Goal: Find specific fact: Find specific fact

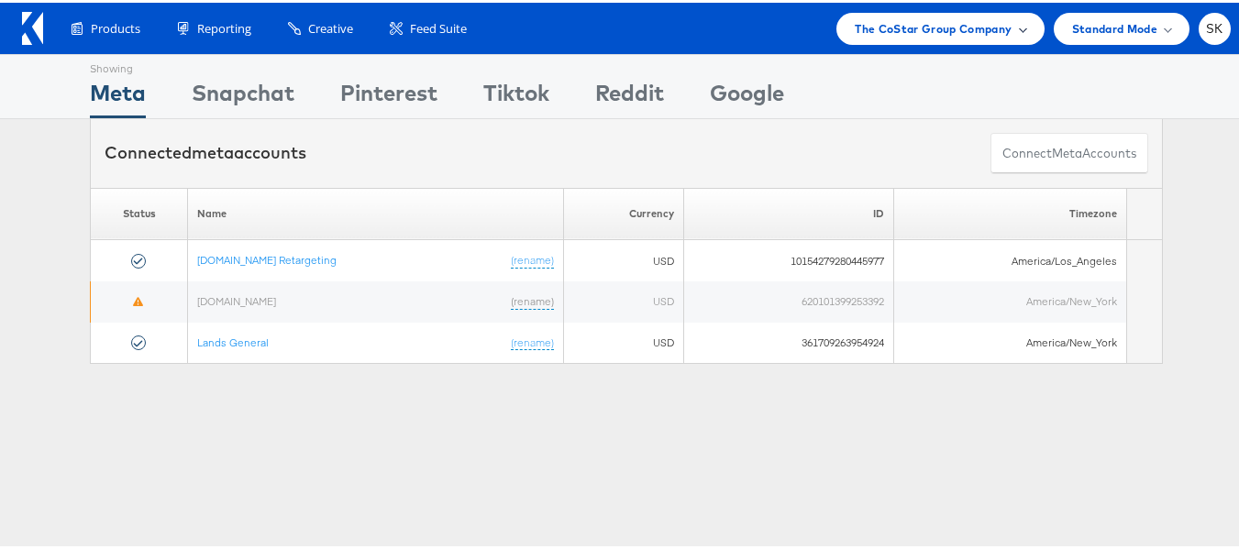
click at [935, 30] on span "The CoStar Group Company" at bounding box center [933, 26] width 157 height 19
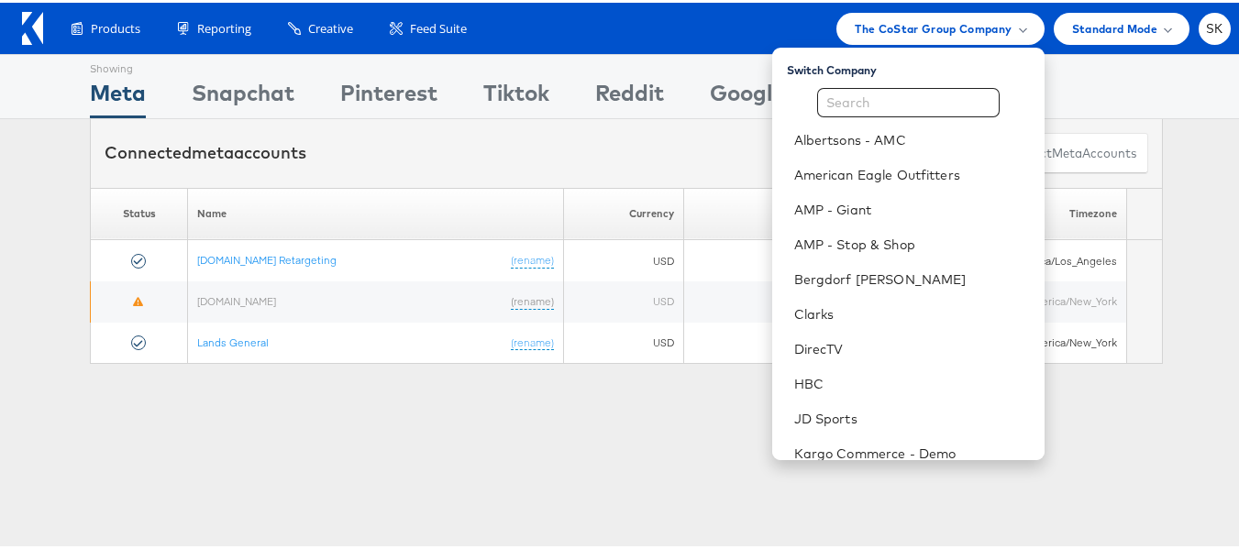
click at [464, 435] on div "Showing Meta Showing Snapchat Showing Pinterest Showing Tiktok Showing Reddit S…" at bounding box center [626, 509] width 1253 height 917
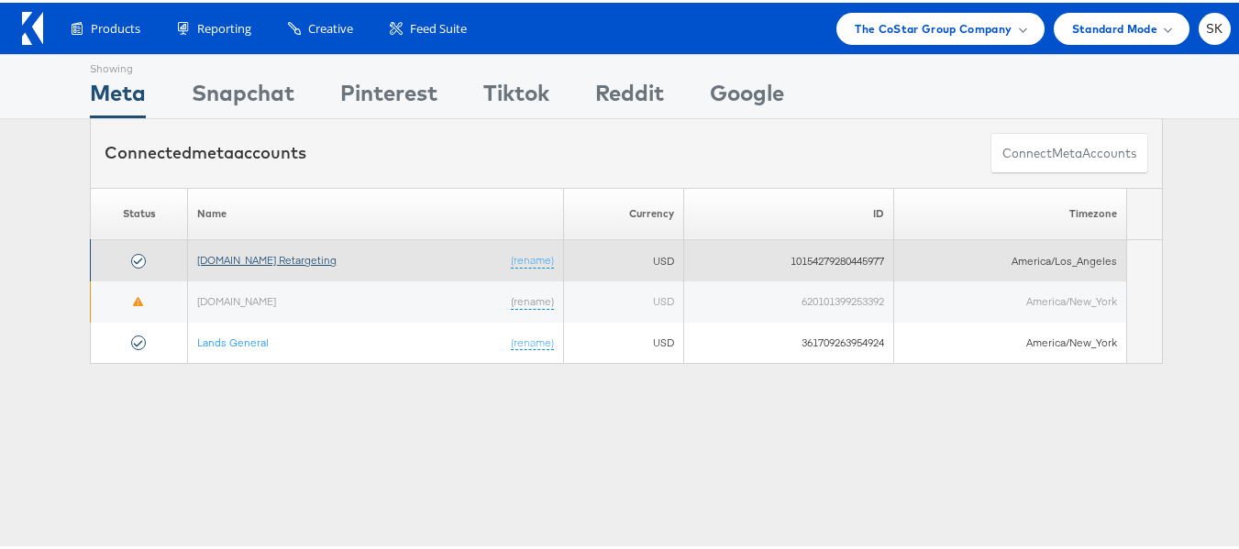
click at [299, 251] on link "Apartments.com Retargeting" at bounding box center [266, 257] width 139 height 14
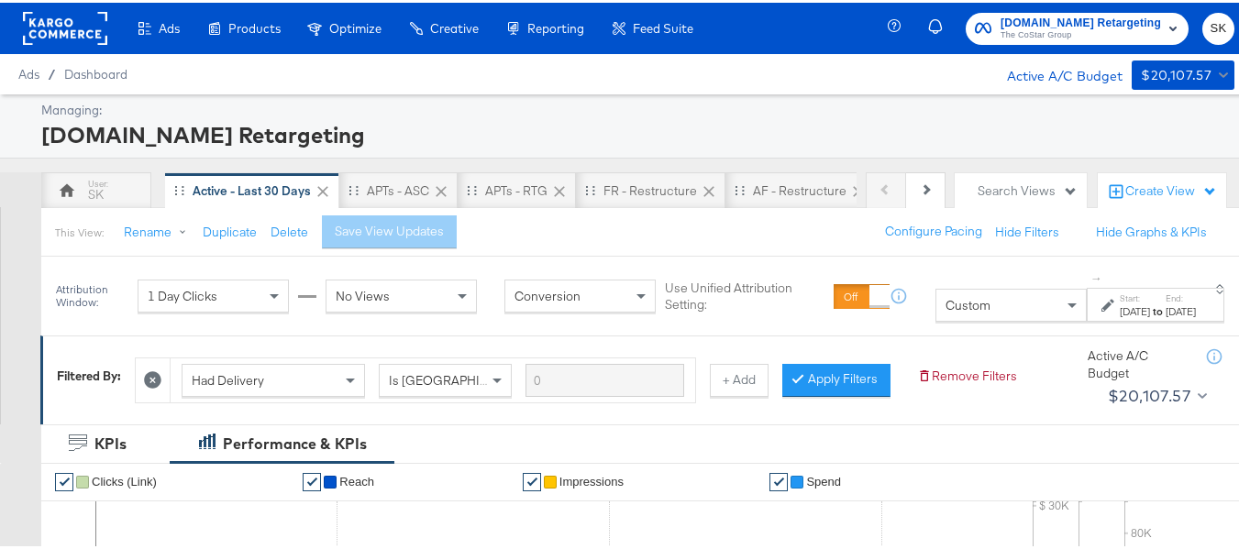
click at [936, 298] on div "Custom" at bounding box center [1010, 302] width 149 height 31
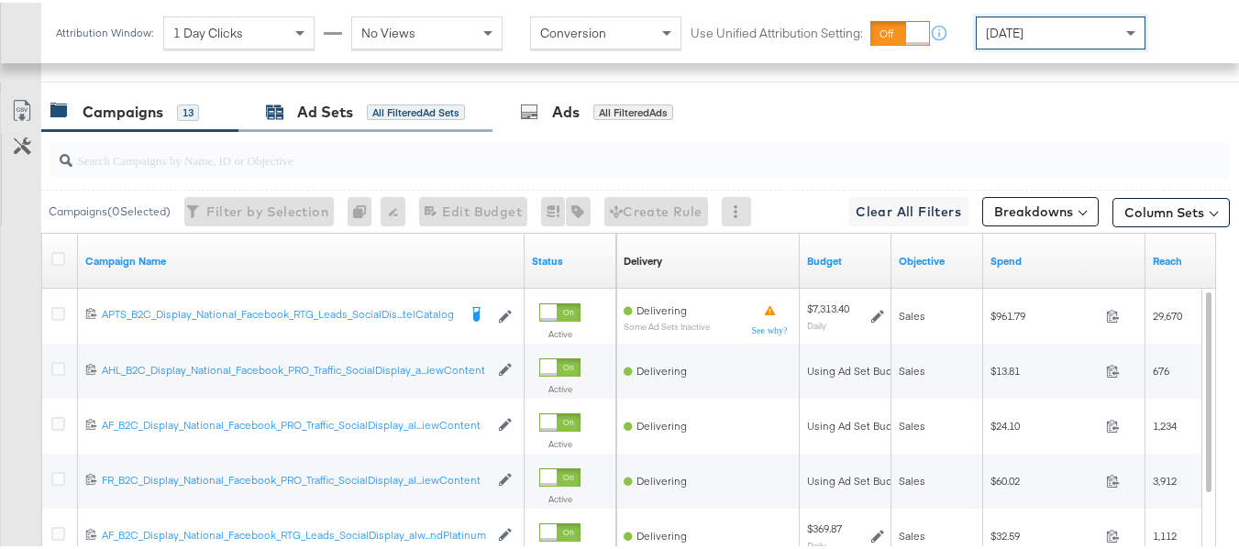
scroll to position [764, 0]
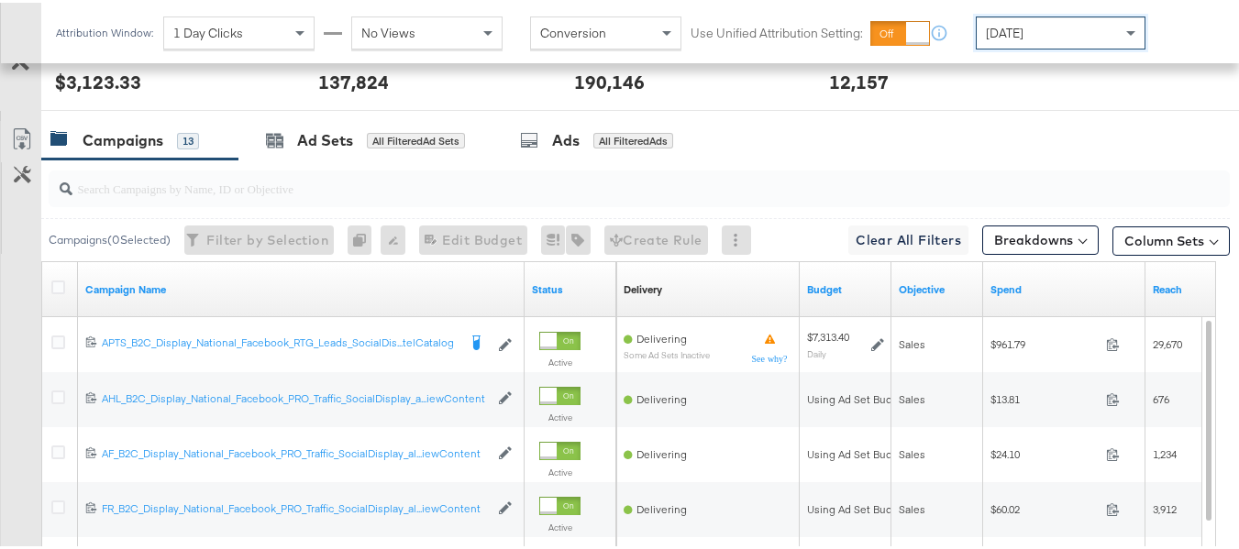
click at [362, 196] on input "search" at bounding box center [598, 178] width 1053 height 36
paste input "APTS_B2C_Display_National_Facebook_RTG_Leads_SocialDisplay_Retargeting_Diamond_…"
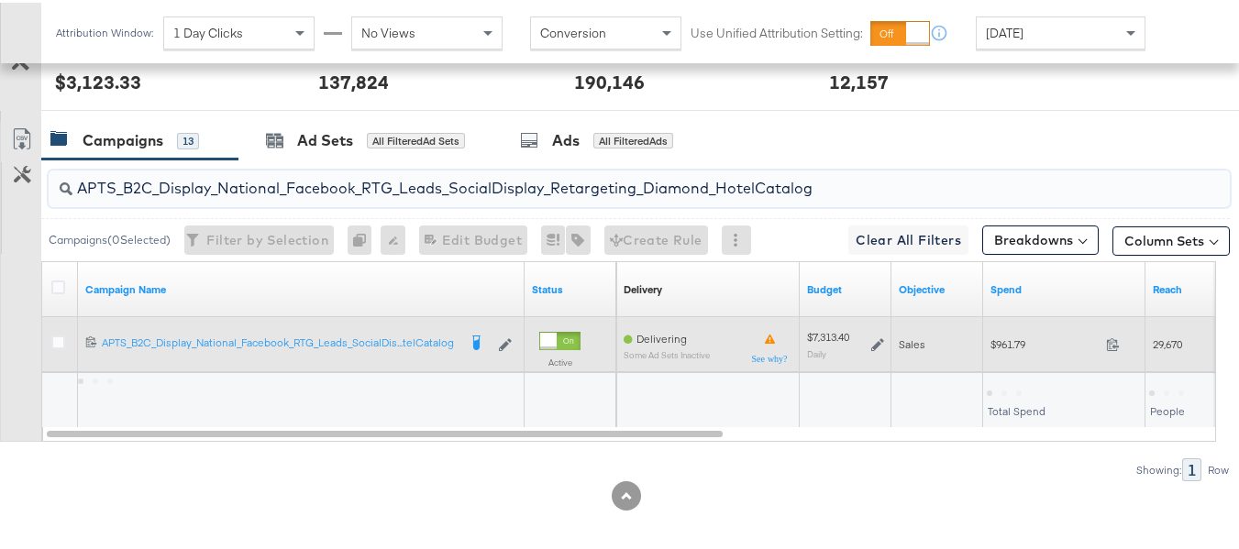
click at [1002, 349] on span "$961.79" at bounding box center [1045, 342] width 108 height 14
click at [999, 349] on span "$961.79" at bounding box center [1045, 342] width 108 height 14
click at [1005, 349] on span "$961.79" at bounding box center [1045, 342] width 108 height 14
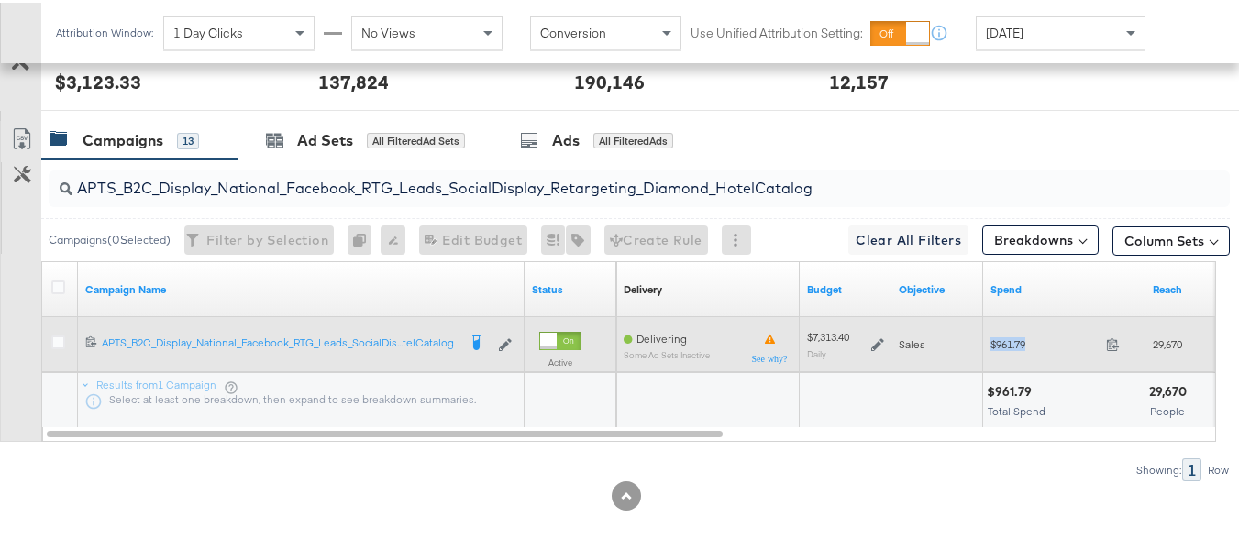
click at [1005, 349] on span "$961.79" at bounding box center [1045, 342] width 108 height 14
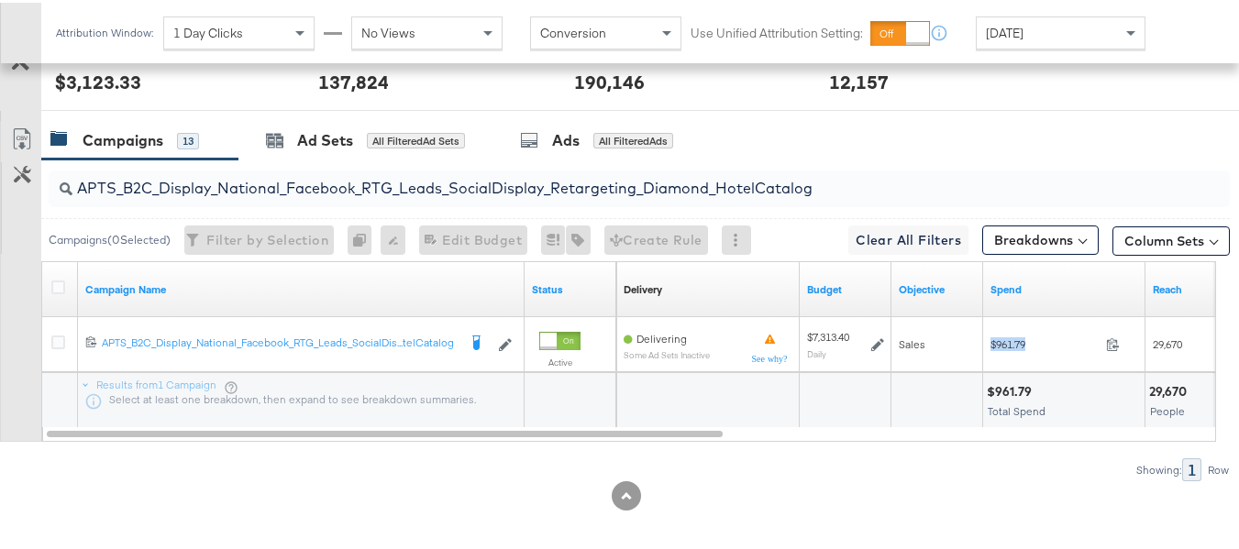
copy div "$961.79"
click at [468, 196] on input "APTS_B2C_Display_National_Facebook_RTG_Leads_SocialDisplay_Retargeting_Diamond_…" at bounding box center [598, 178] width 1053 height 36
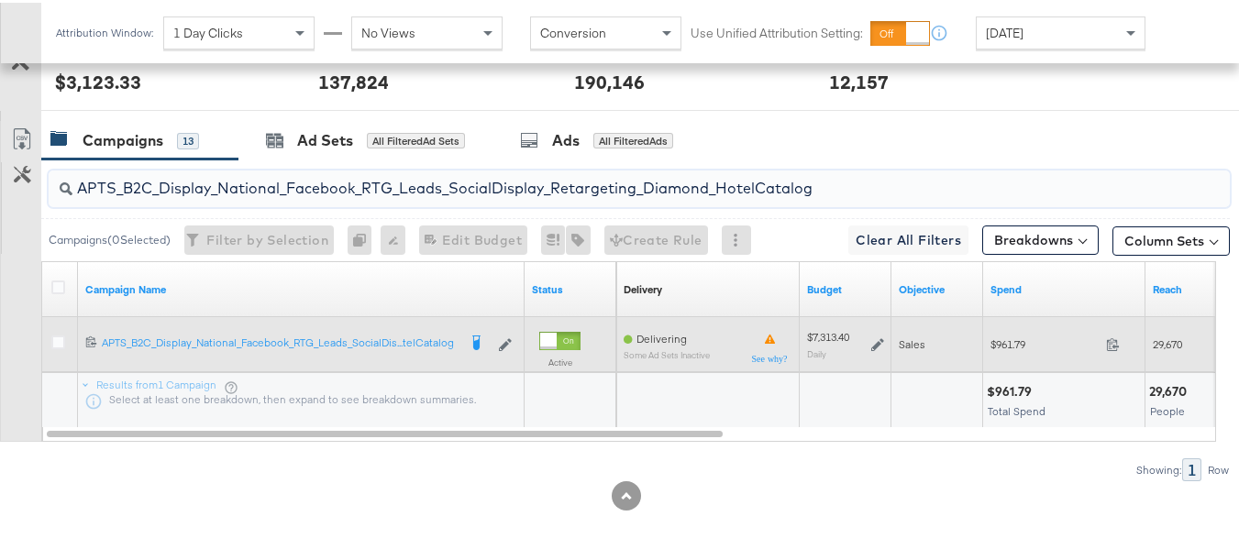
paste input "alwayson_Retargeting_DARE24_DiamondPlatinum"
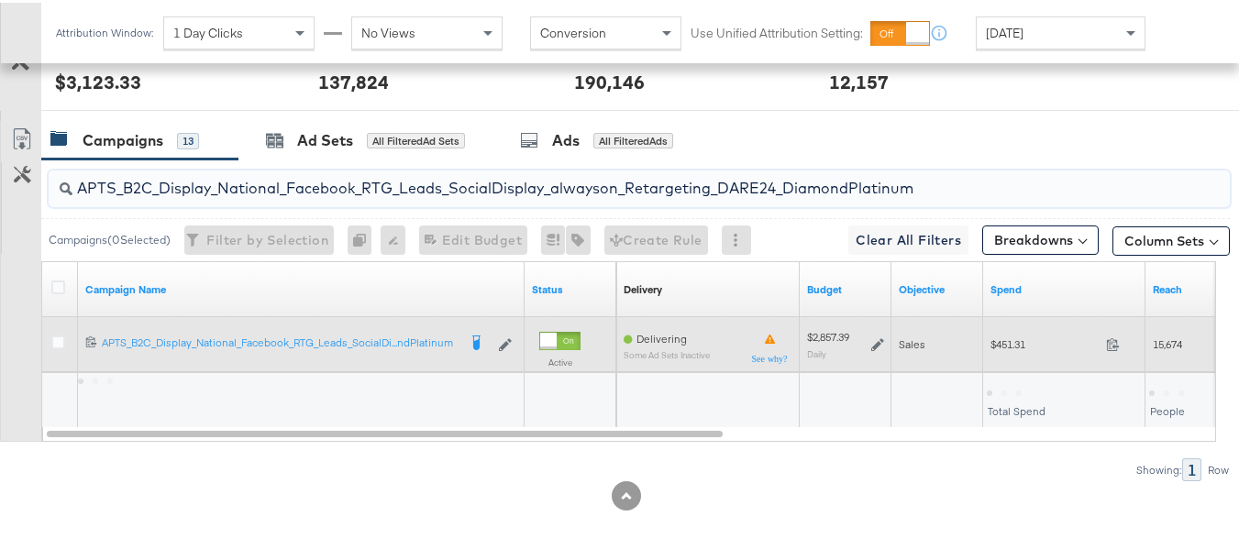
click at [987, 356] on div "$451.31 451.31" at bounding box center [1064, 341] width 162 height 28
copy div "$451.31"
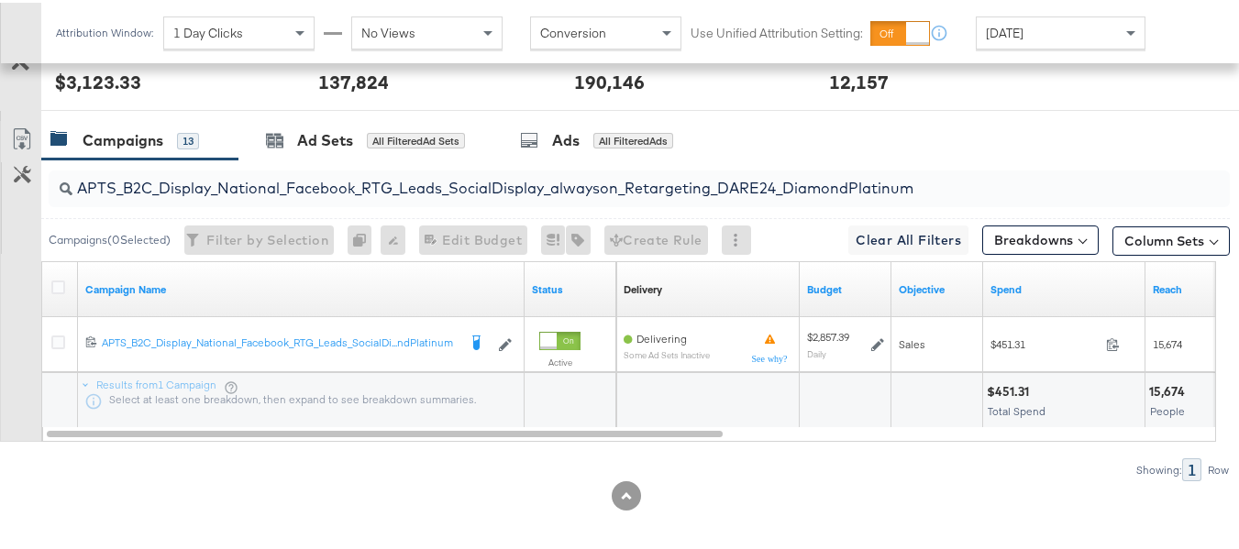
click at [477, 196] on input "APTS_B2C_Display_National_Facebook_RTG_Leads_SocialDisplay_alwayson_Retargeting…" at bounding box center [598, 178] width 1053 height 36
paste input "FR_B2C_Display_National_Facebook_RTG_Leads_SocialDisplay_alwayson_Retargeting_FR"
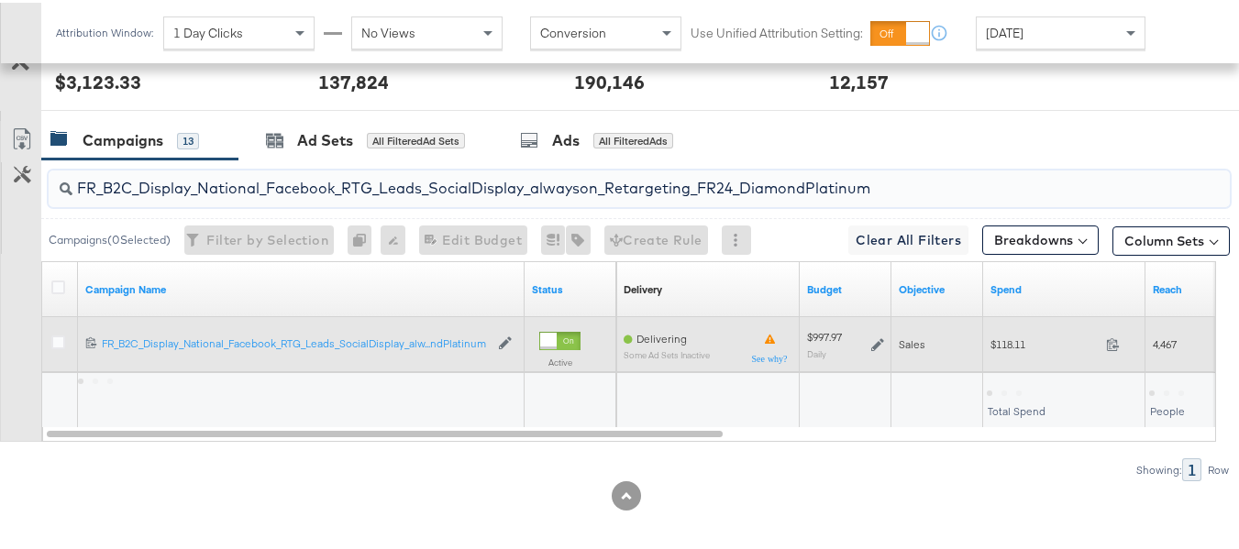
click at [999, 356] on div "$118.11 118.11" at bounding box center [1064, 341] width 162 height 28
copy div "$118.11"
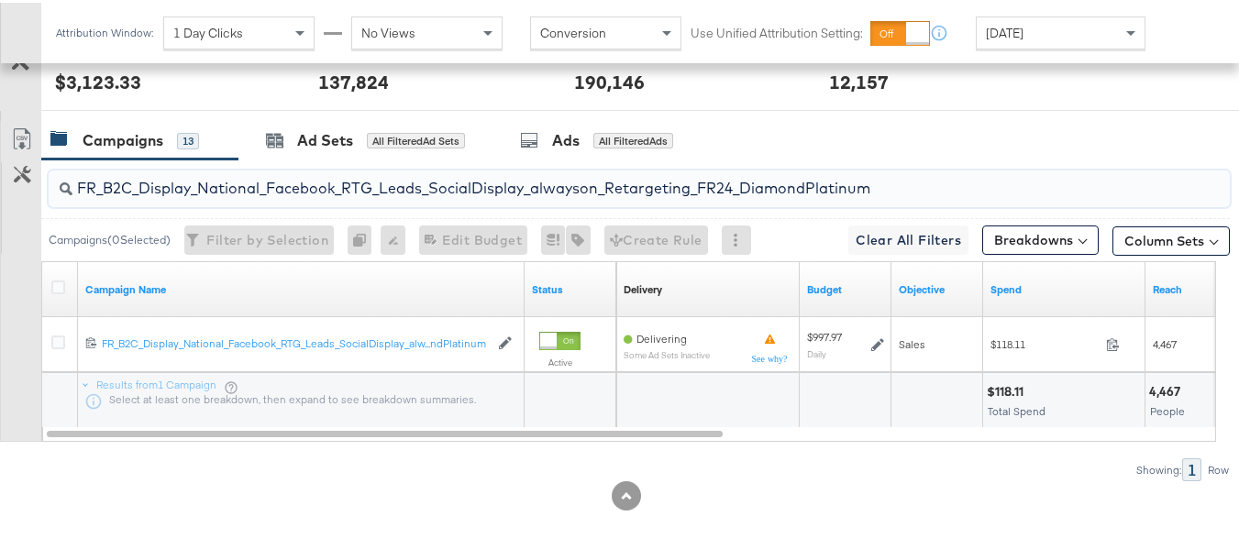
click at [444, 196] on input "FR_B2C_Display_National_Facebook_RTG_Leads_SocialDisplay_alwayson_Retargeting_F…" at bounding box center [598, 178] width 1053 height 36
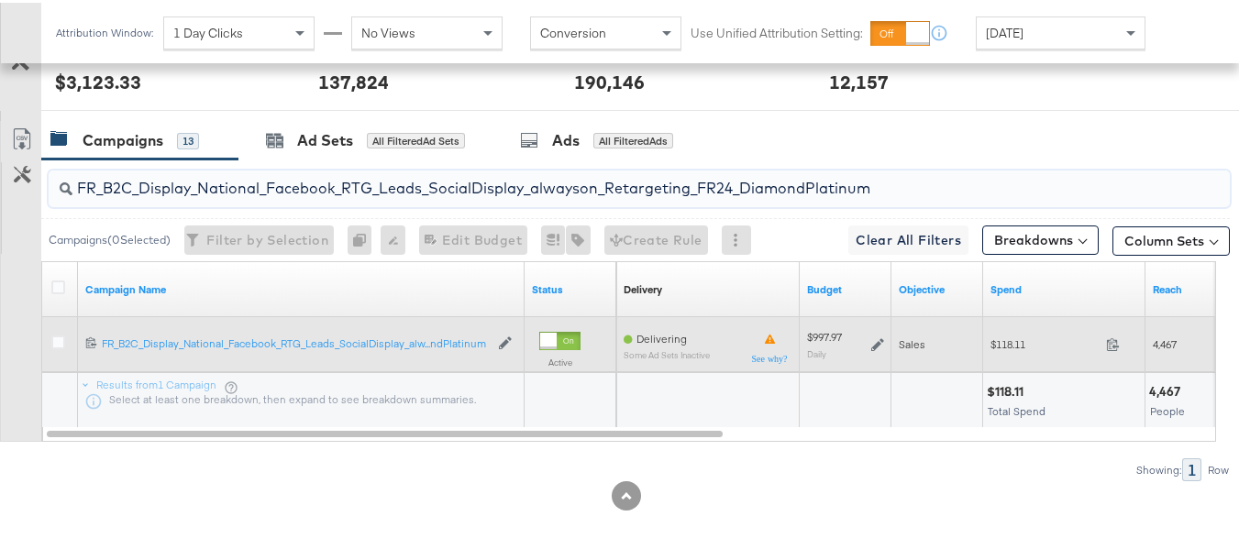
paste input "AF_B2C_Display_National_Facebook_RTG_Leads_SocialDisplay_alwayson_Retargeting_AF"
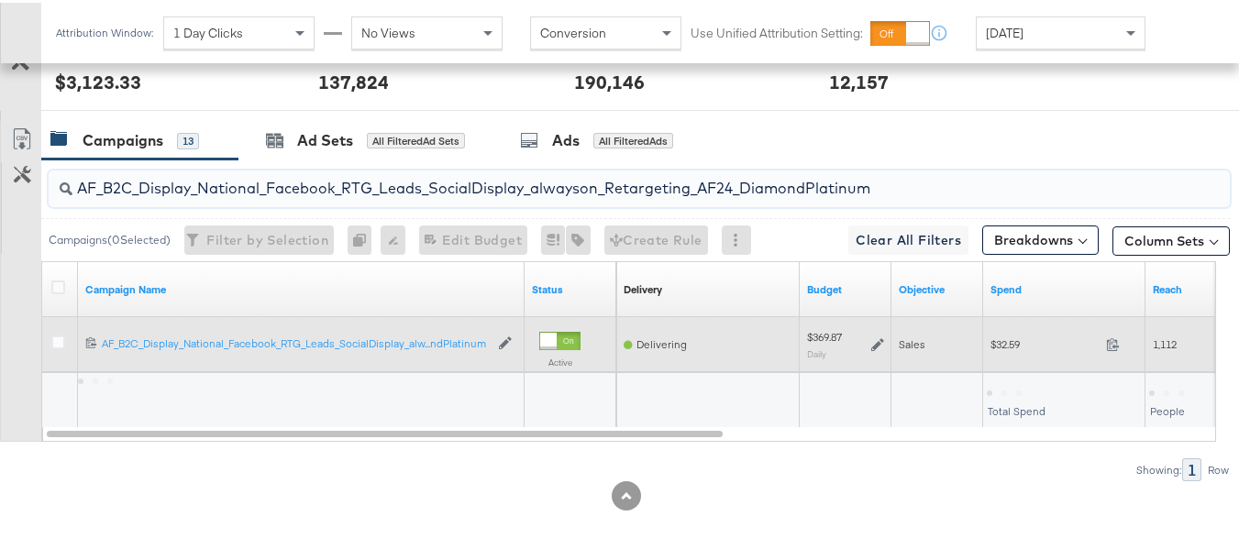
click at [1006, 349] on span "$32.59" at bounding box center [1045, 342] width 108 height 14
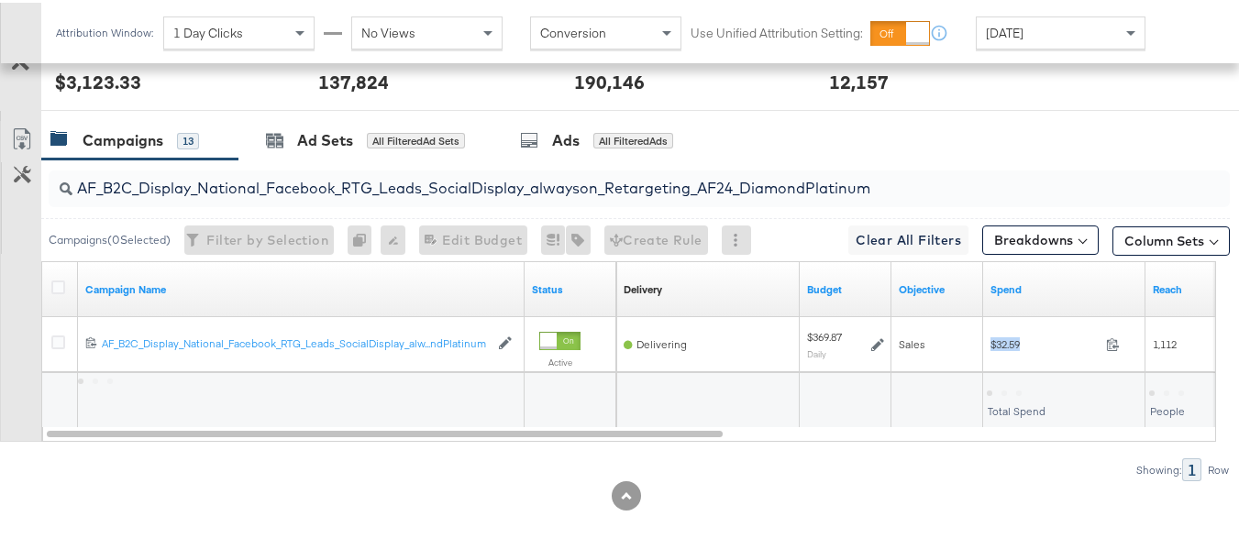
copy div "$32.59"
click at [404, 205] on div "AF_B2C_Display_National_Facebook_RTG_Leads_SocialDisplay_alwayson_Retargeting_A…" at bounding box center [639, 186] width 1181 height 37
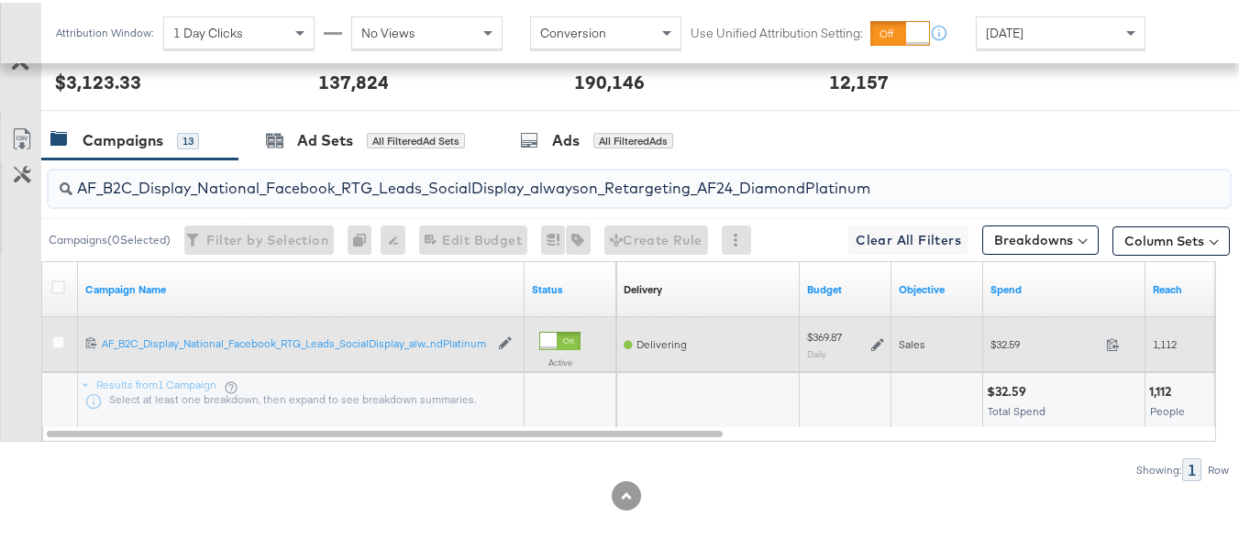
paste input "HL_B2C_Display_National_Facebook_RTG_Leads_SocialDisplay_alwayson_Retargeting_A…"
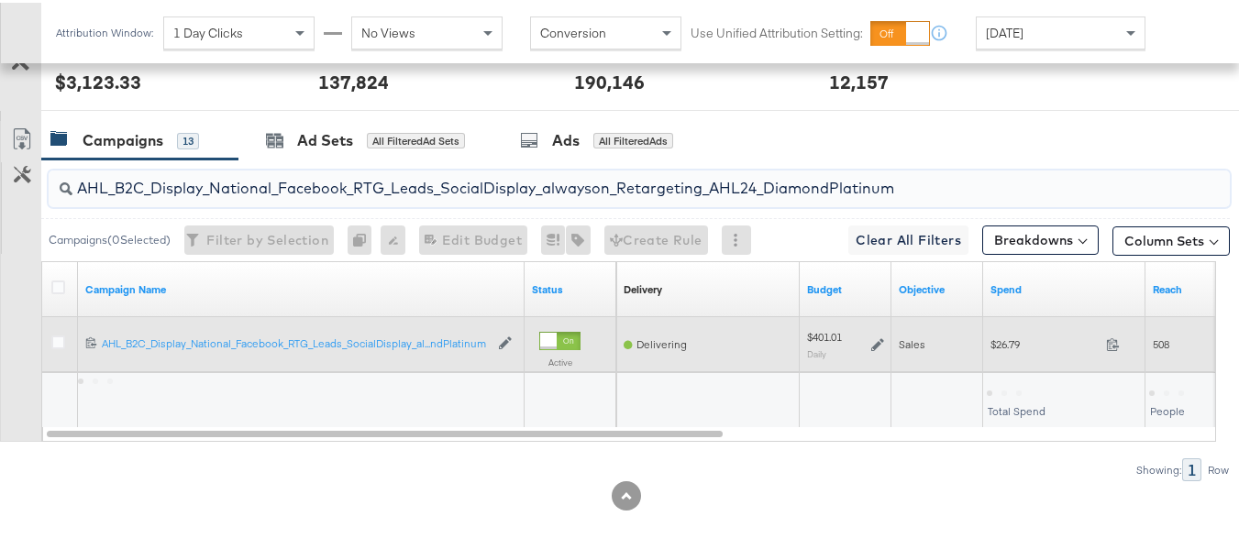
click at [1007, 349] on span "$26.79" at bounding box center [1045, 342] width 108 height 14
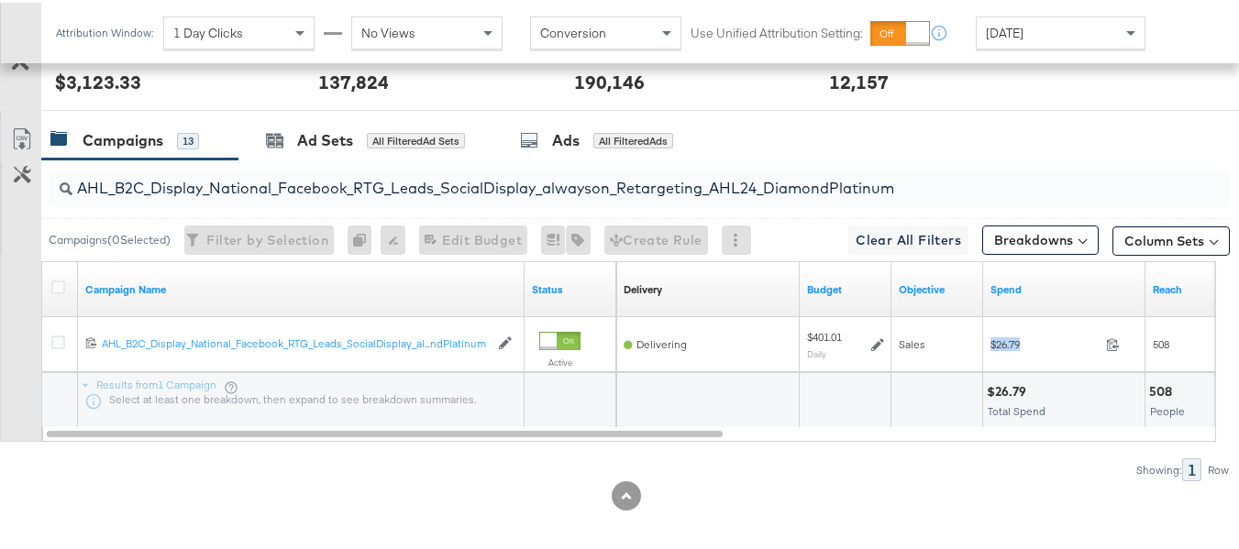
copy div "$26.79"
click at [502, 196] on input "AHL_B2C_Display_National_Facebook_RTG_Leads_SocialDisplay_alwayson_Retargeting_…" at bounding box center [598, 178] width 1053 height 36
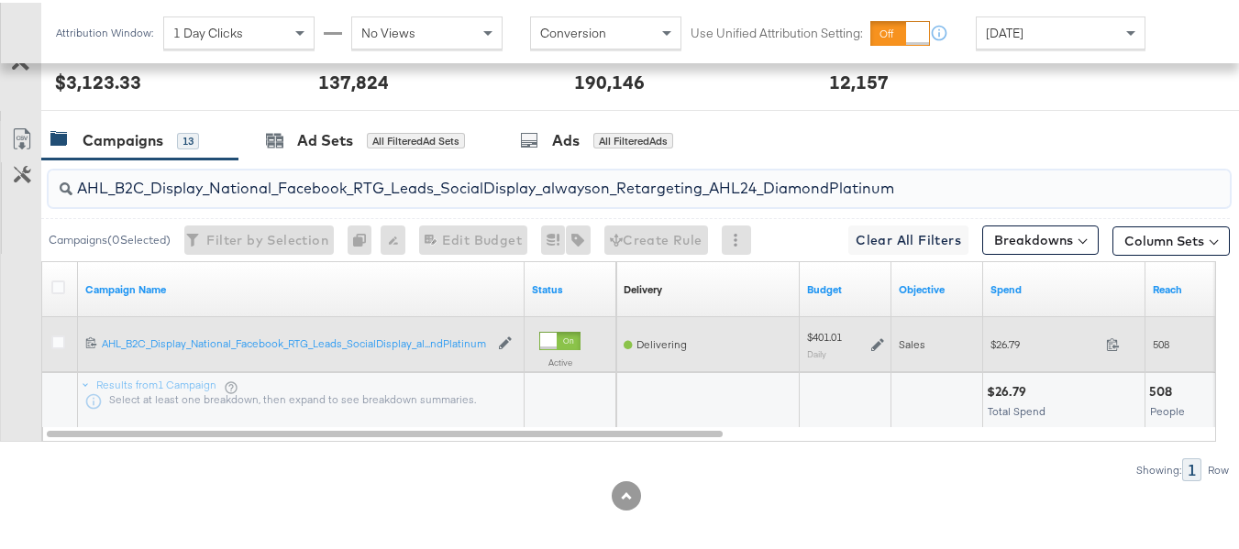
paste input "PTS_B2C_Display_National_Facebook_PRO_Traffic_SocialDisplay_alwayson_ASC_DARE24…"
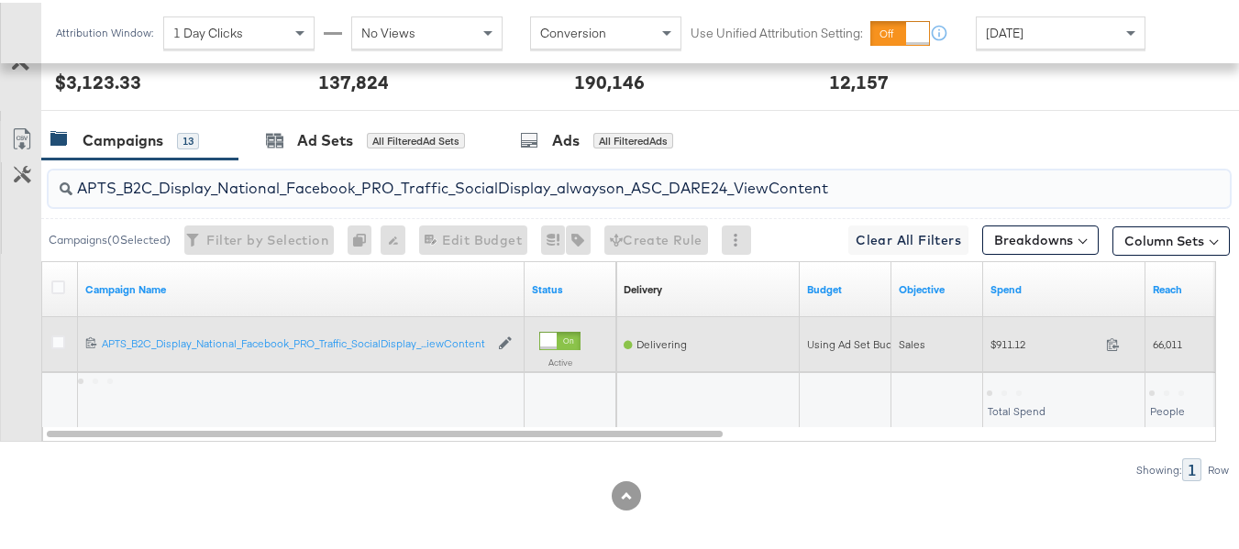
click at [1027, 356] on div "$911.12 911.12" at bounding box center [1064, 341] width 162 height 28
copy div "$911.12"
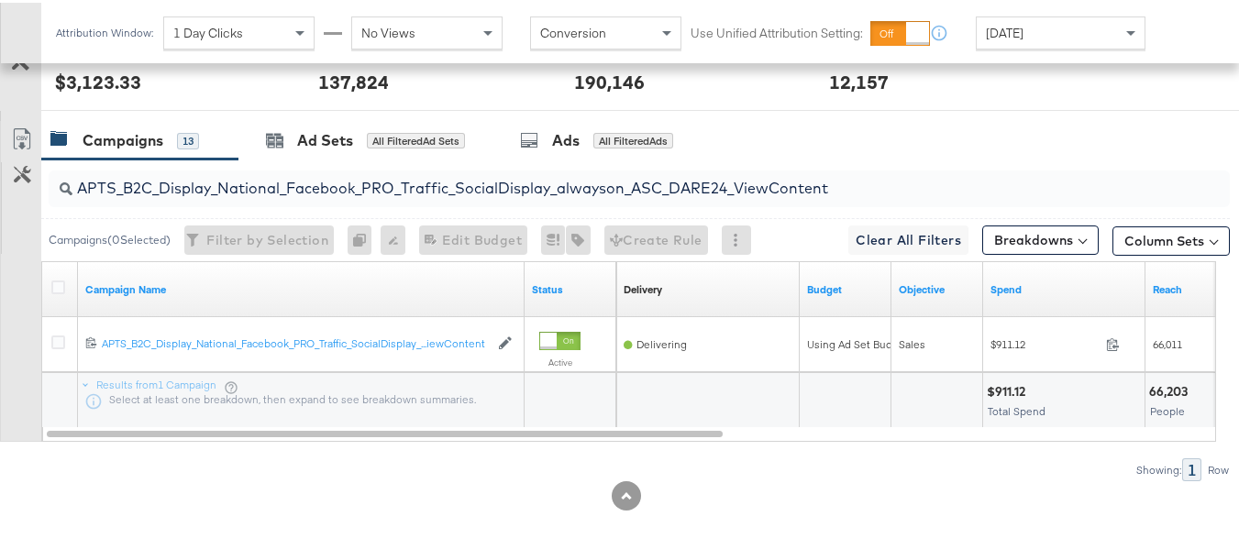
click at [515, 205] on div "APTS_B2C_Display_National_Facebook_PRO_Traffic_SocialDisplay_alwayson_ASC_DARE2…" at bounding box center [639, 186] width 1181 height 37
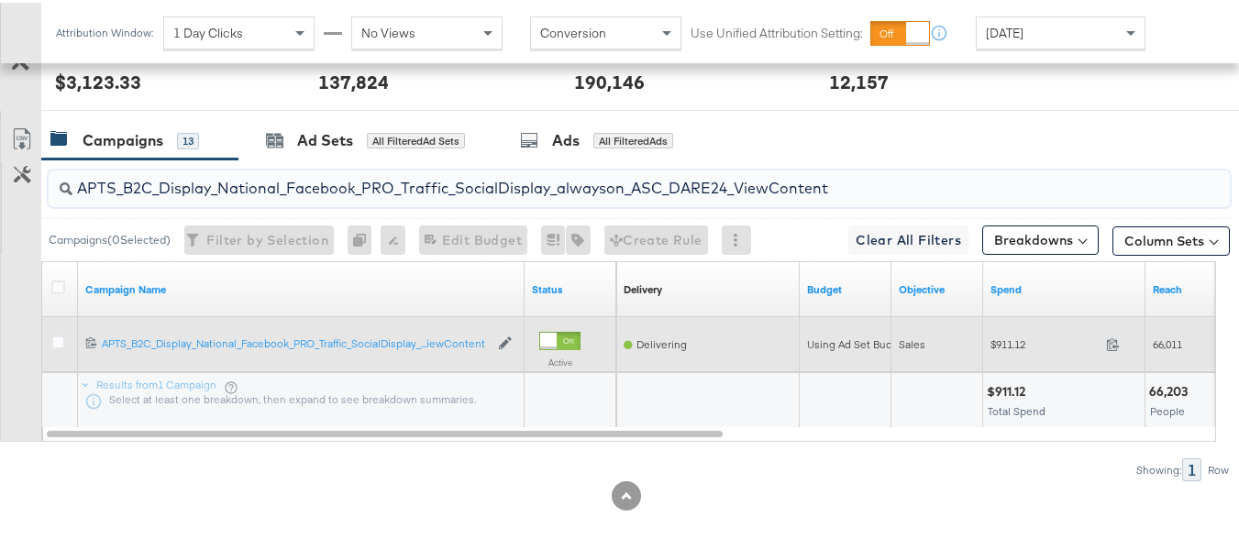
paste input "Leads_SocialDisplay_alwayson_ASC_DARE24_Purchase"
click at [1000, 370] on div "$209.82 209.82" at bounding box center [1064, 342] width 162 height 55
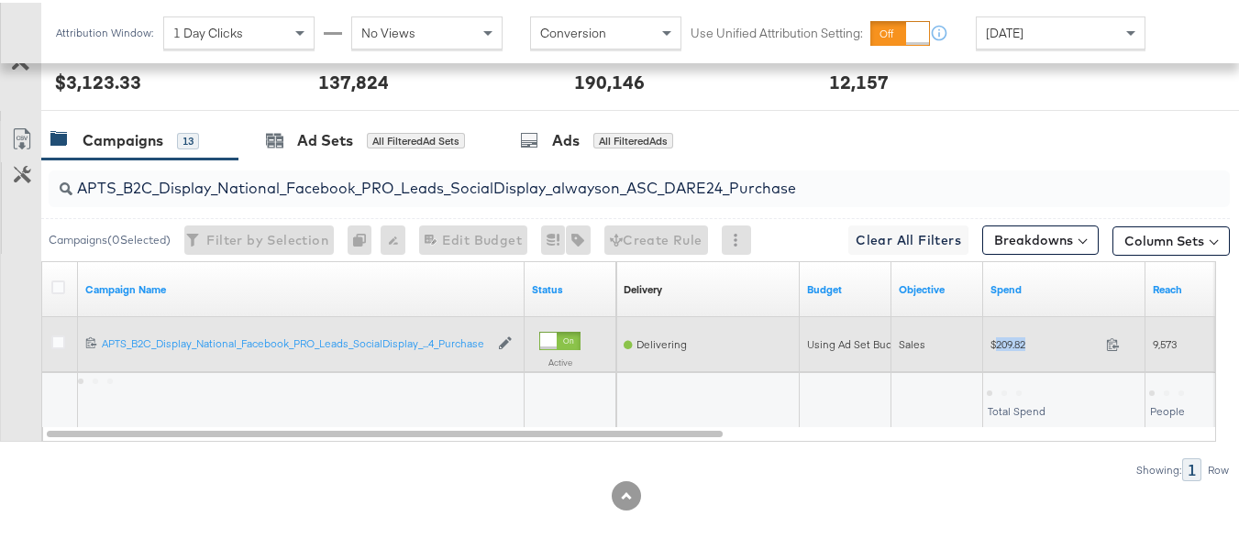
click at [1000, 370] on div "$209.82 209.82" at bounding box center [1064, 342] width 162 height 55
copy div "$209.82"
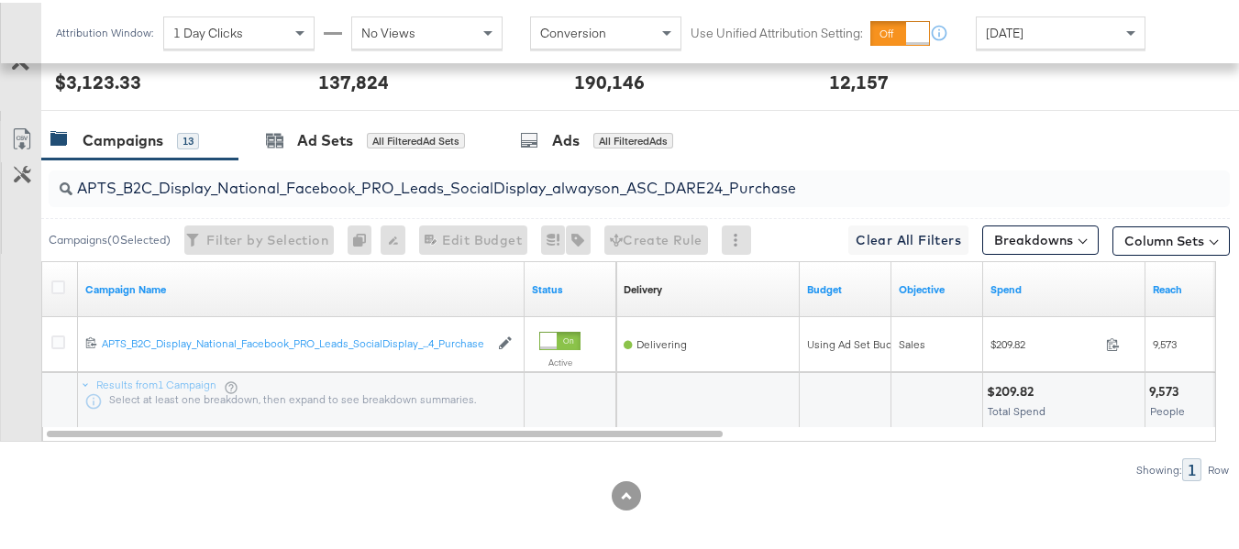
click at [508, 196] on input "APTS_B2C_Display_National_Facebook_PRO_Leads_SocialDisplay_alwayson_ASC_DARE24_…" at bounding box center [598, 178] width 1053 height 36
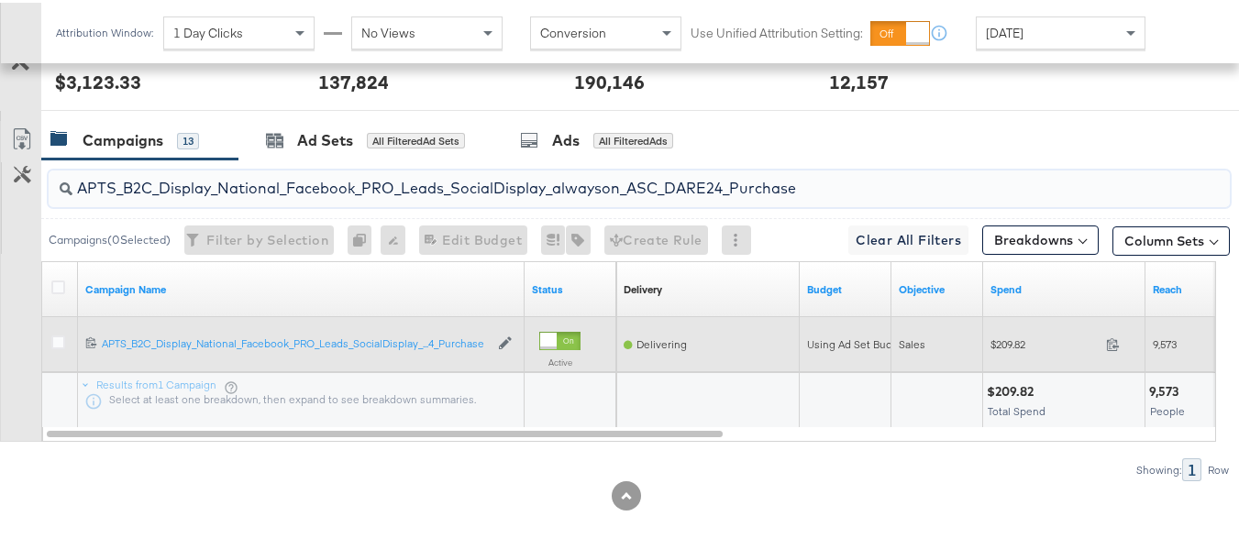
paste input "F_B2C_Display_National_Facebook_PRO_Traffic_SocialDisplay_alwayson_ASC_AF24_Vie…"
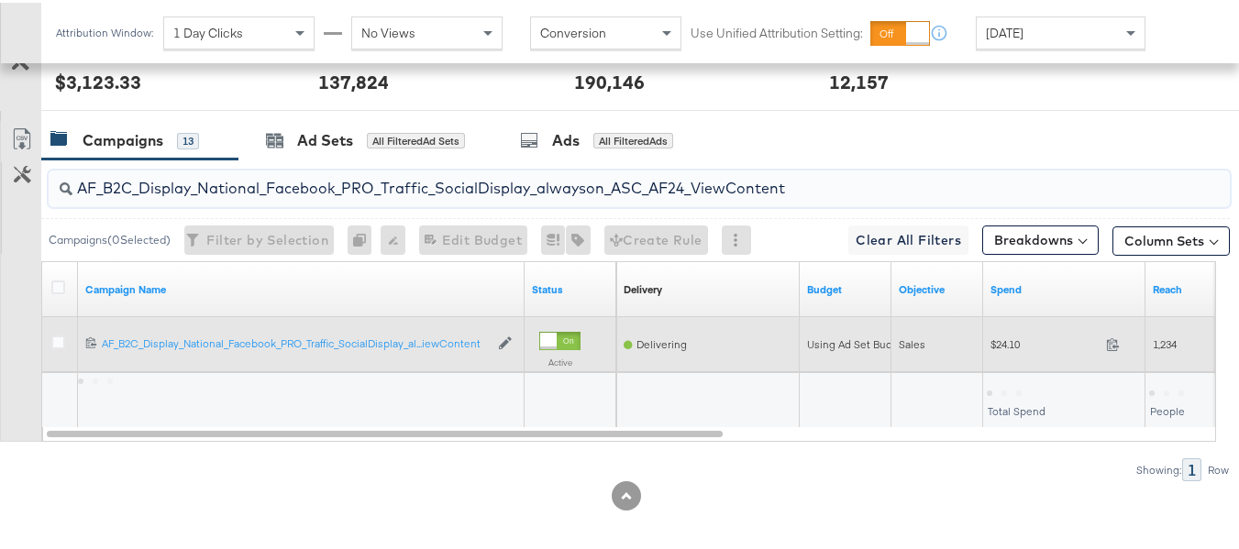
click at [1021, 349] on span "$24.10" at bounding box center [1045, 342] width 108 height 14
copy div "$24.10"
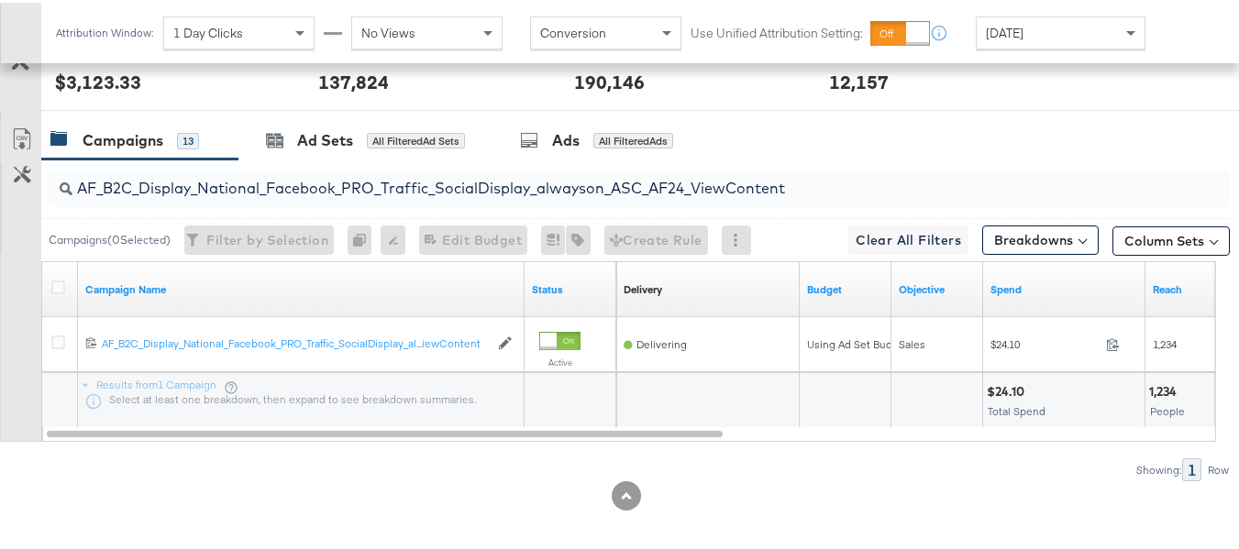
click at [473, 196] on input "AF_B2C_Display_National_Facebook_PRO_Traffic_SocialDisplay_alwayson_ASC_AF24_Vi…" at bounding box center [598, 178] width 1053 height 36
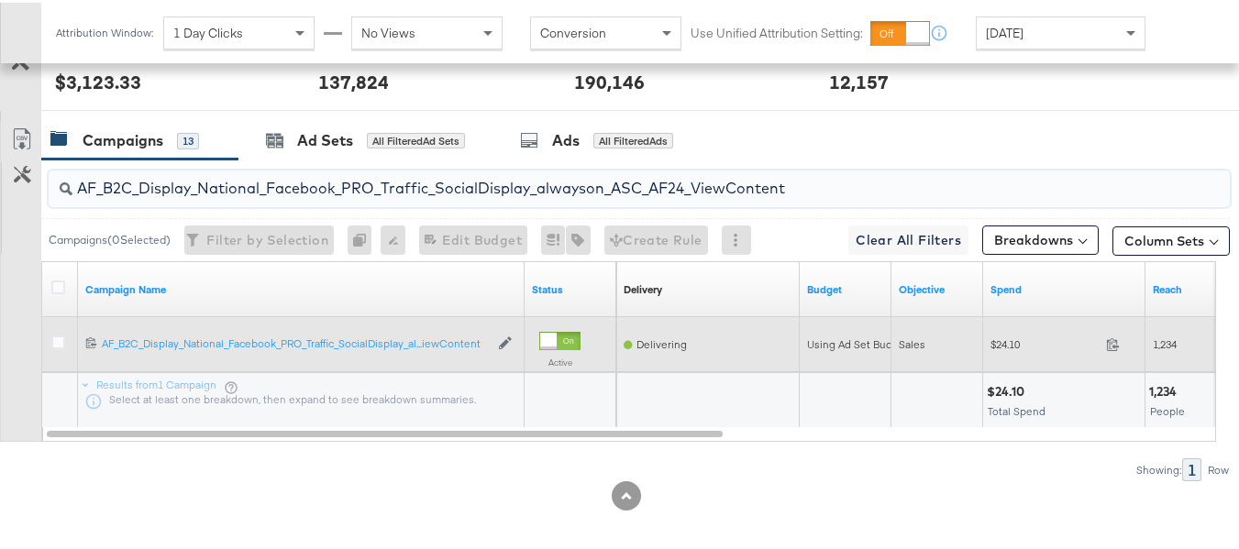
paste input "FR_B2C_Display_National_Facebook_PRO_Traffic_SocialDisplay_alwayson_ASC_FR"
click at [1019, 370] on div "$60.02 60.02" at bounding box center [1064, 342] width 162 height 55
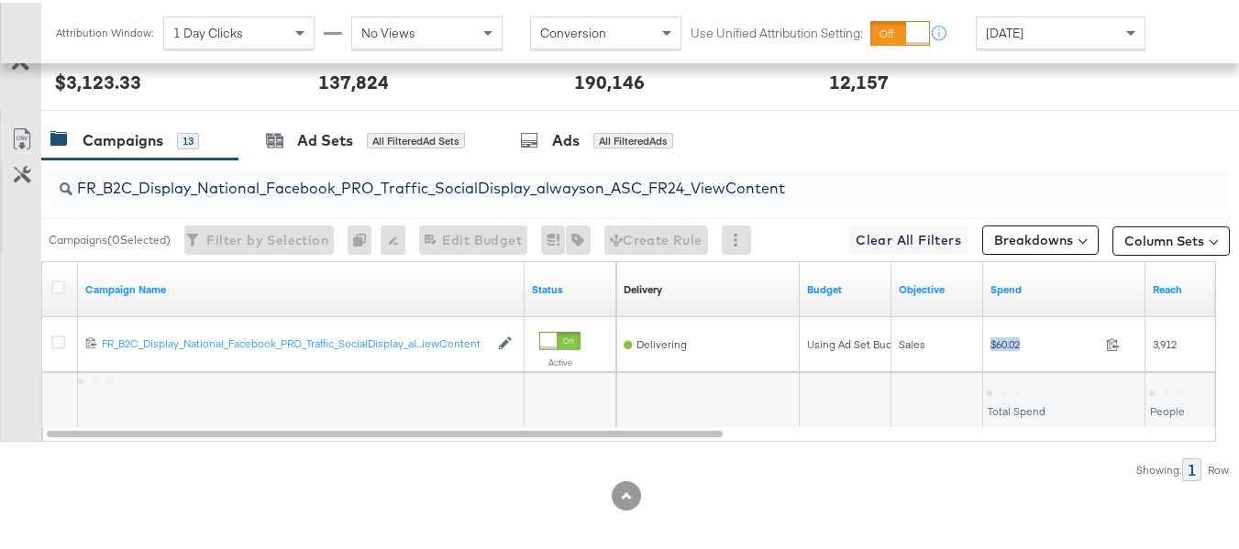
copy div "$60.02"
click at [441, 196] on input "FR_B2C_Display_National_Facebook_PRO_Traffic_SocialDisplay_alwayson_ASC_FR24_Vi…" at bounding box center [598, 178] width 1053 height 36
paste input "AHL_B2C_Display_National_Facebook_PRO_Traffic_SocialDisplay_alwayson_ASC_AHL"
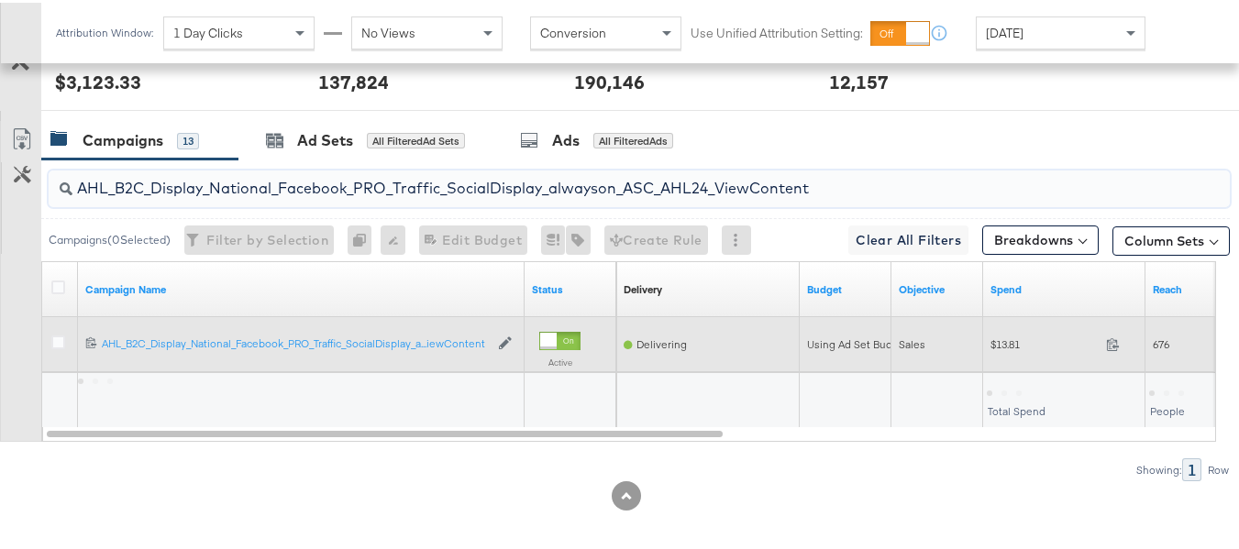
type input "AHL_B2C_Display_National_Facebook_PRO_Traffic_SocialDisplay_alwayson_ASC_AHL24_…"
click at [989, 356] on div "$13.81 13.81" at bounding box center [1064, 341] width 162 height 28
copy div "$13.81"
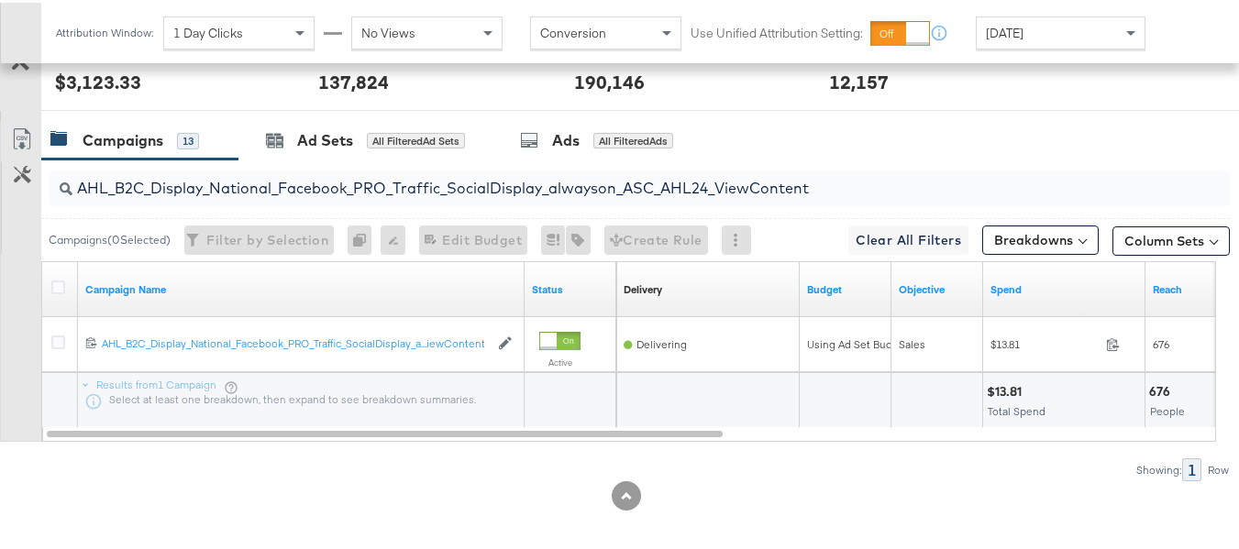
click at [1063, 479] on div "Showing: 1 Row" at bounding box center [615, 467] width 1230 height 23
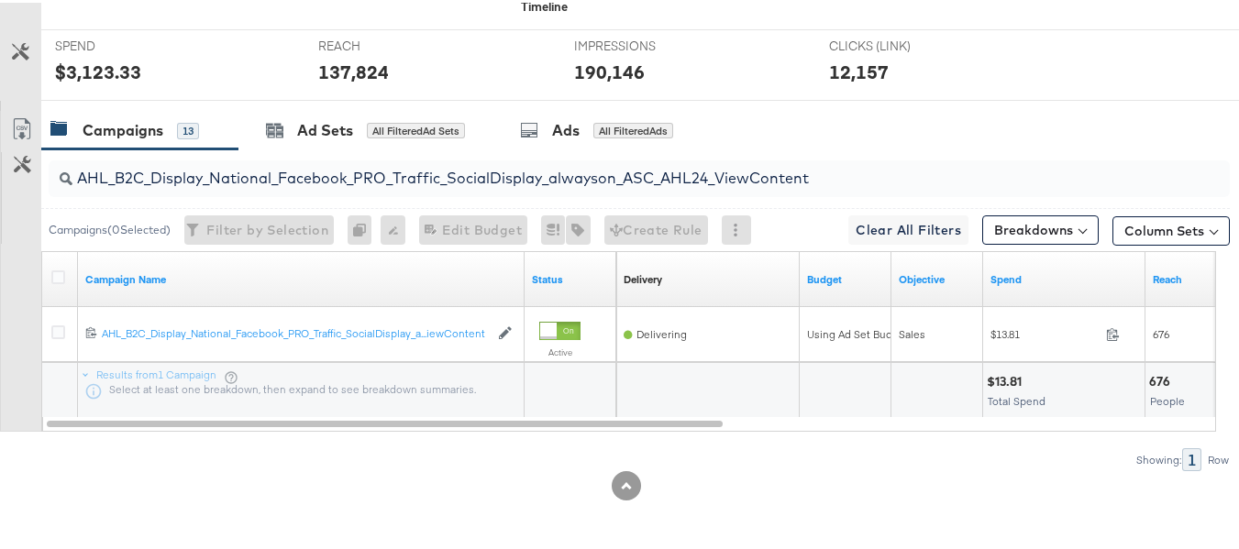
scroll to position [0, 0]
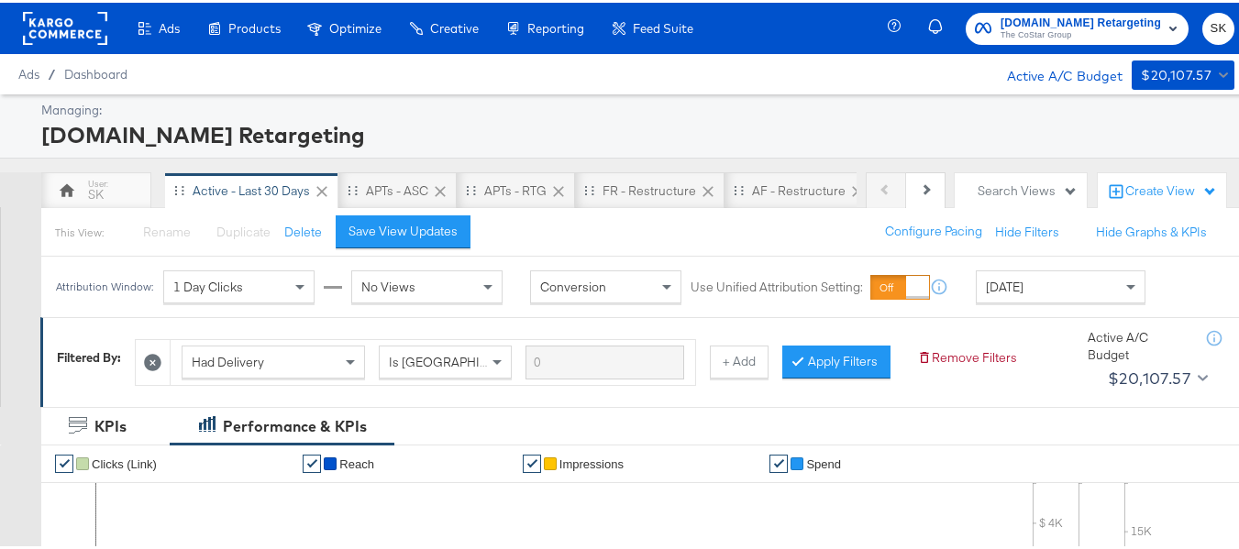
click at [1055, 32] on span "The CoStar Group" at bounding box center [1081, 33] width 160 height 15
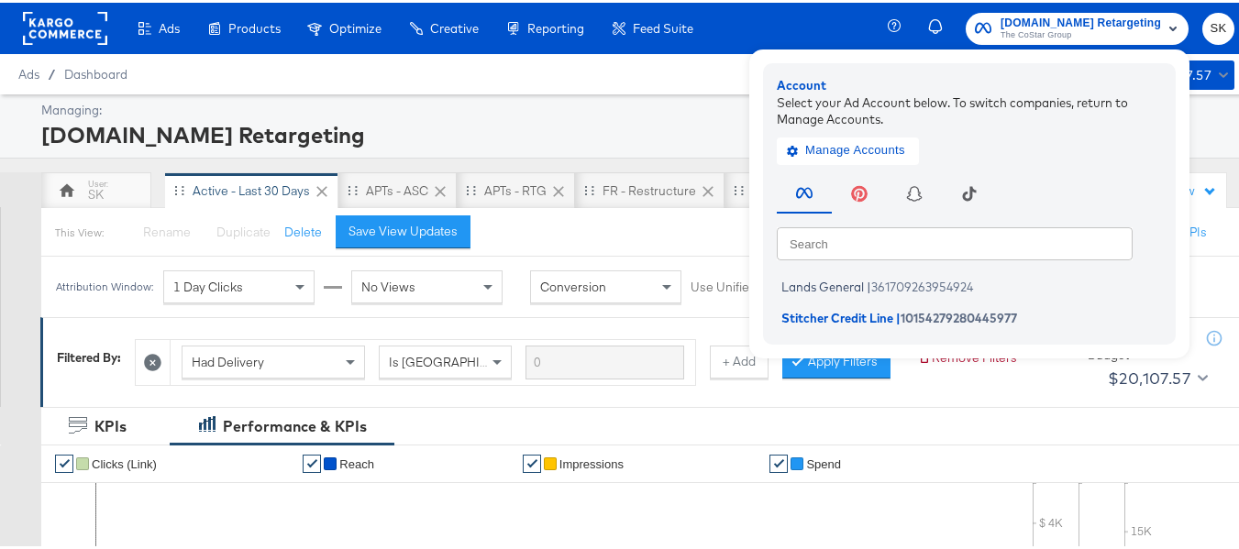
click at [852, 271] on div "Lands General | 361709263954924 Stitcher Credit Line | 10154279280445977" at bounding box center [974, 297] width 394 height 61
click at [846, 284] on span "Lands General" at bounding box center [822, 284] width 83 height 15
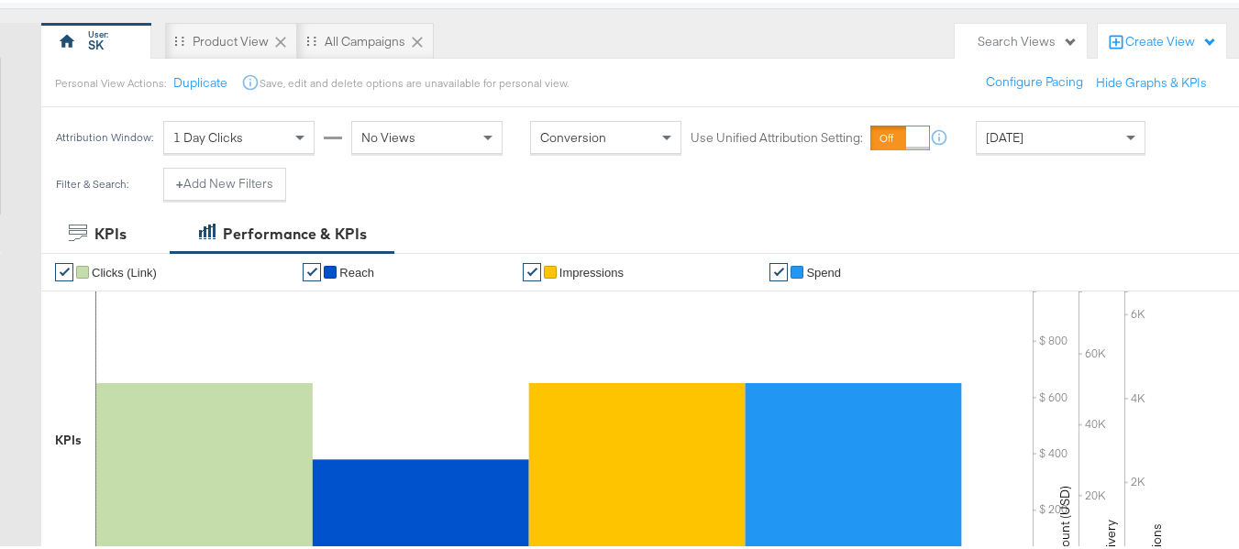
scroll to position [275, 0]
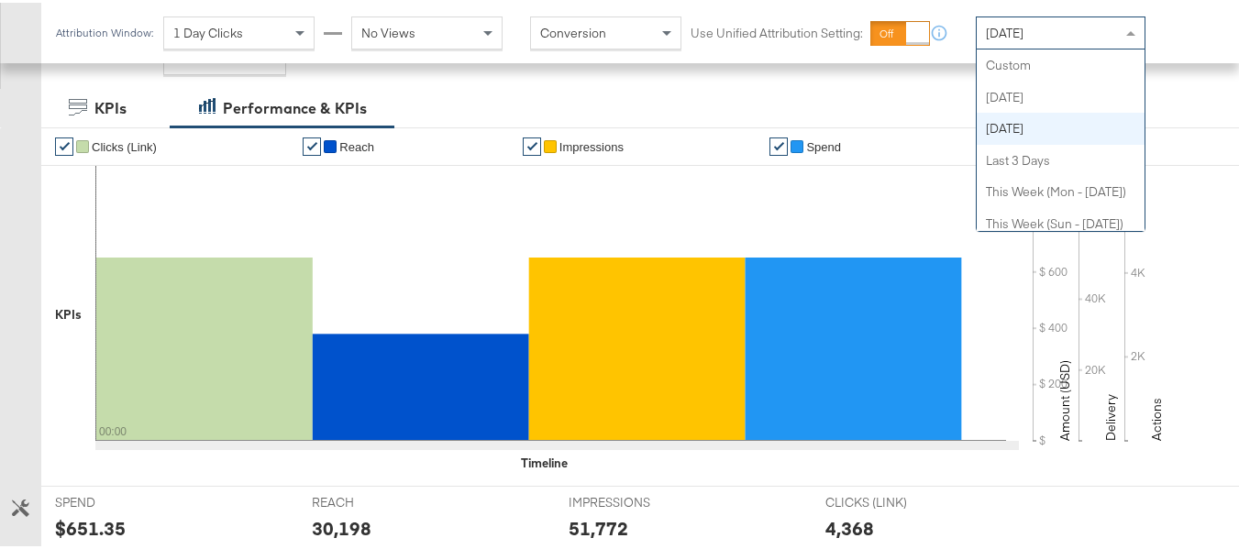
click at [1017, 22] on span "[DATE]" at bounding box center [1005, 30] width 38 height 17
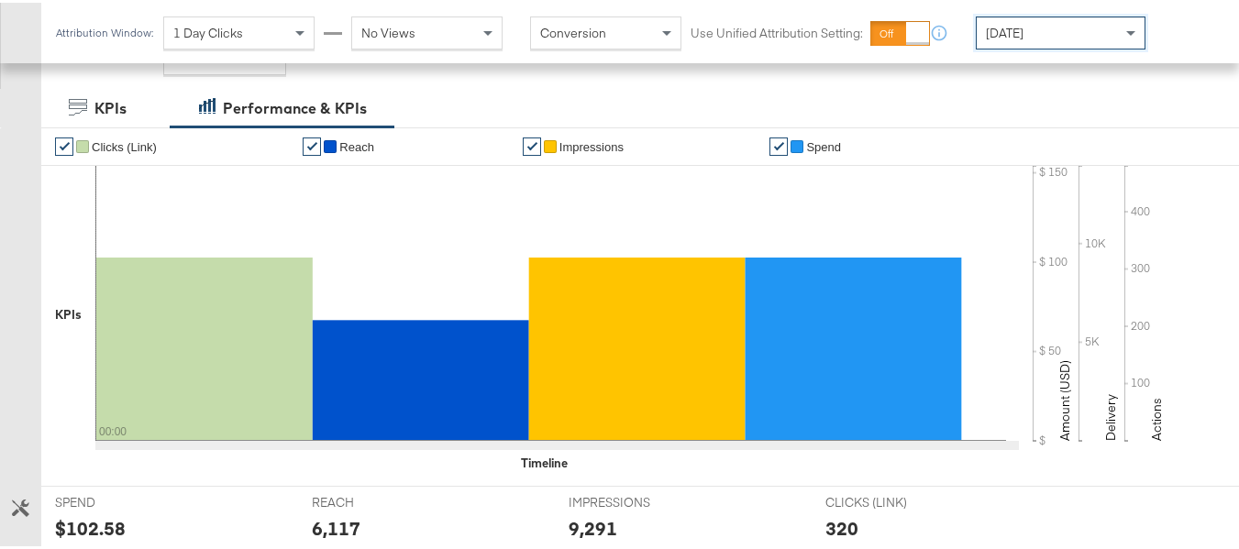
scroll to position [642, 0]
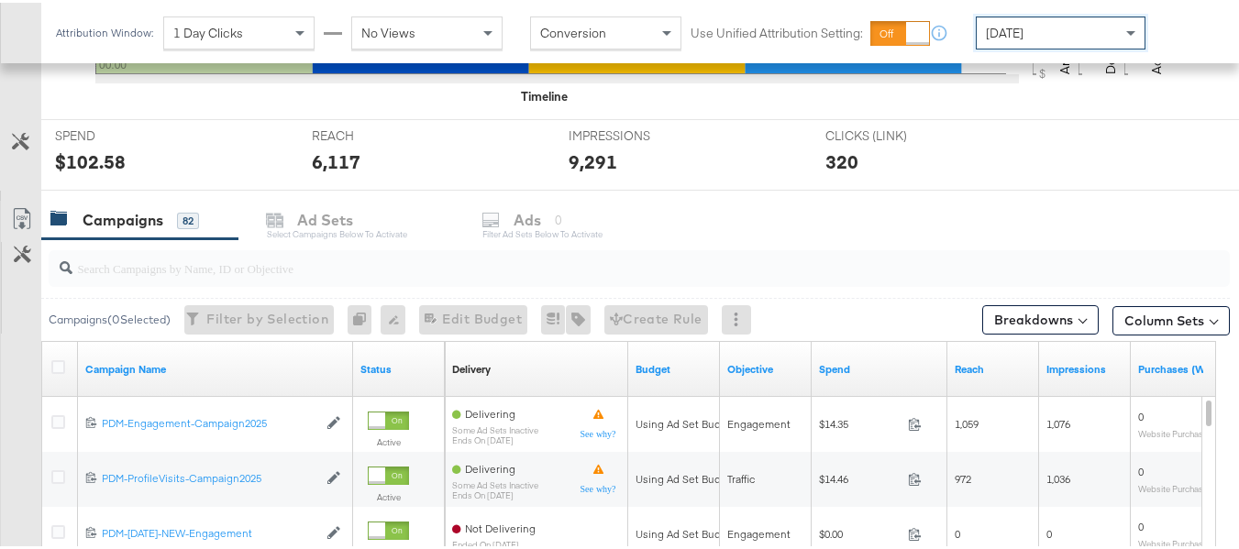
click at [377, 238] on div at bounding box center [635, 266] width 1189 height 59
click at [353, 259] on input "search" at bounding box center [598, 258] width 1053 height 36
paste input "B2C_LAND_KC_RT_Sig_24"
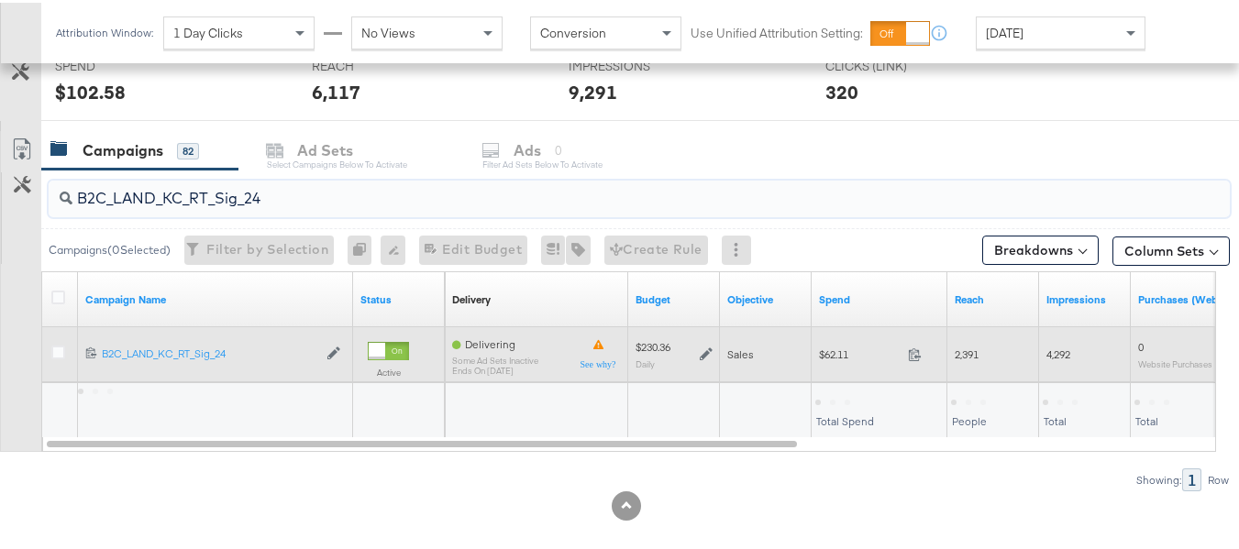
scroll to position [732, 0]
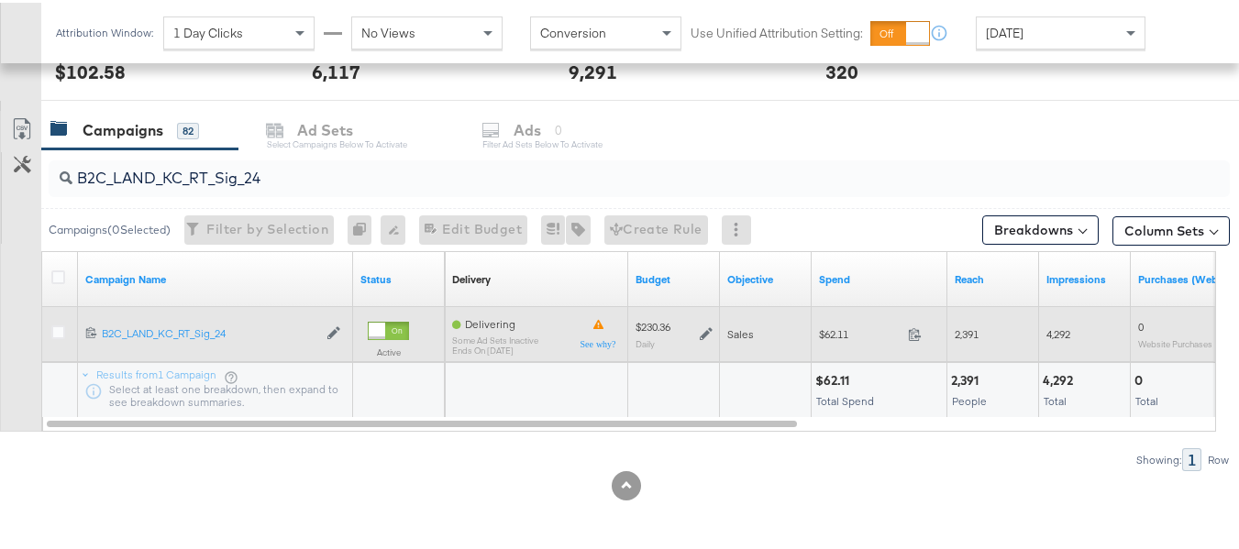
click at [851, 326] on span "$62.11" at bounding box center [860, 332] width 82 height 14
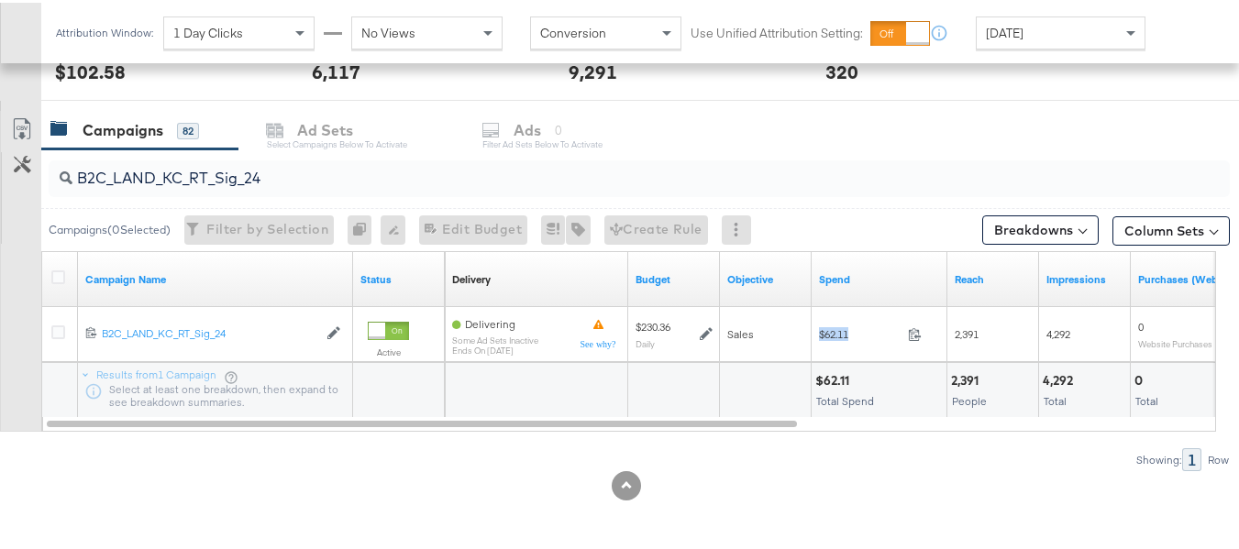
copy div "$62.11"
click at [464, 180] on input "B2C_LAND_KC_RT_Sig_24" at bounding box center [598, 168] width 1053 height 36
paste input "B_Ecommerce_KC_Retargeting_LW&LOA_Traffic"
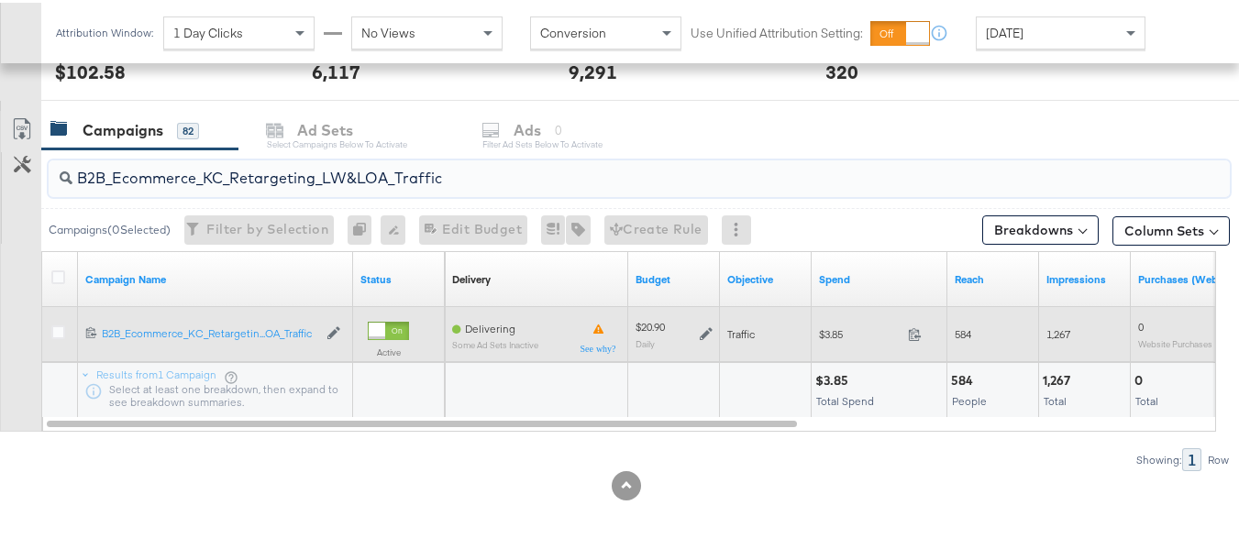
click at [839, 330] on span "$3.85" at bounding box center [860, 332] width 82 height 14
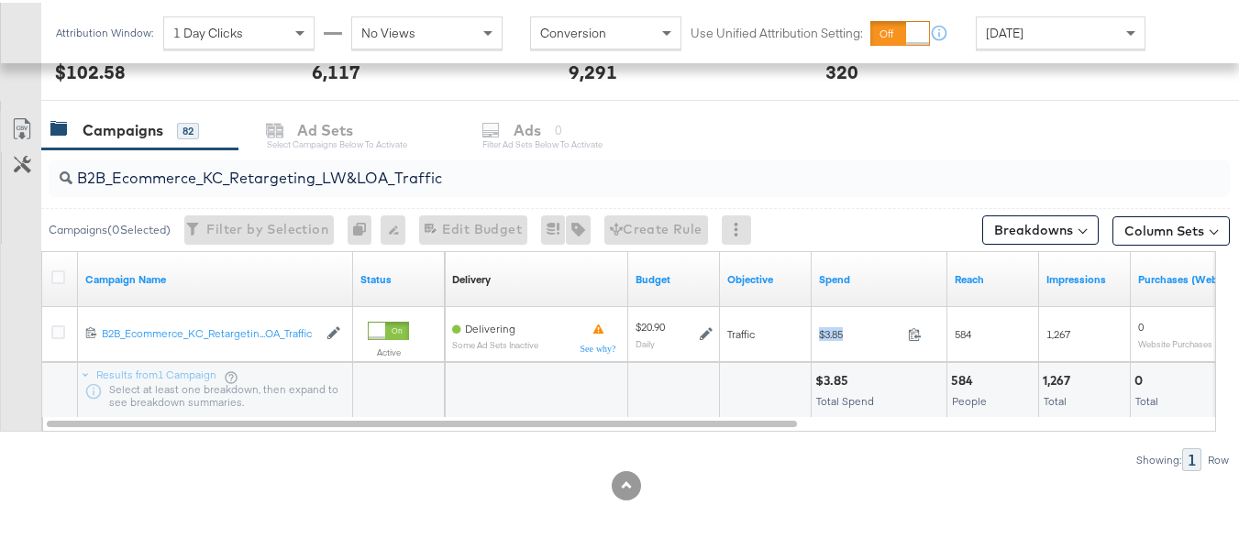
copy div "$3.85"
click at [404, 187] on div "B2B_Ecommerce_KC_Retargeting_LW&LOA_Traffic" at bounding box center [639, 176] width 1181 height 37
paste input "KC_Retargeting_Prospects & Clients_Conversions"
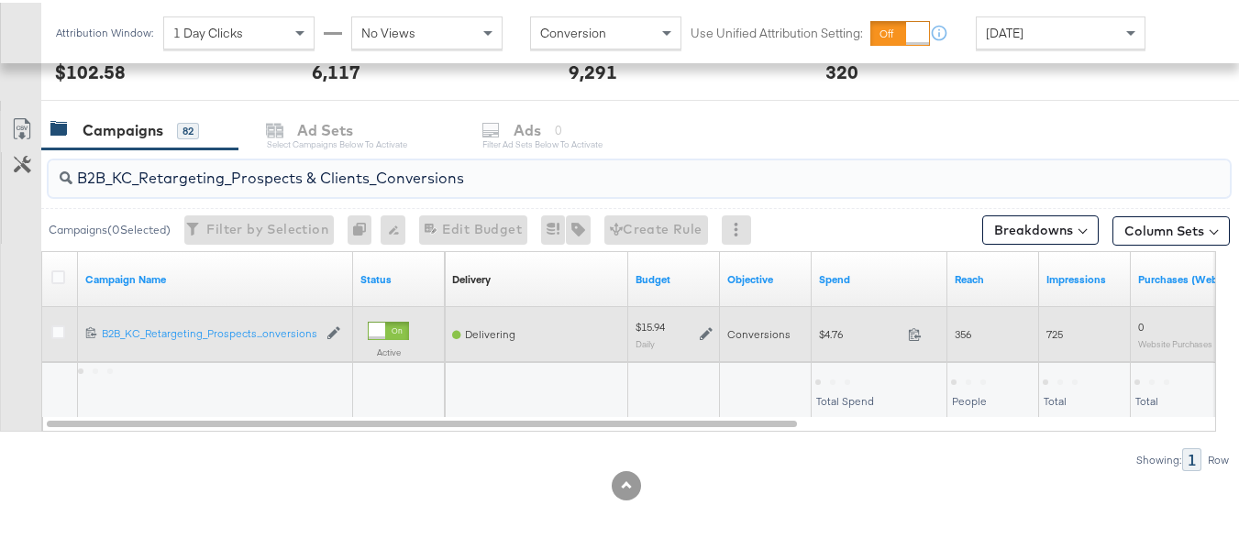
click at [830, 334] on span "$4.76" at bounding box center [860, 332] width 82 height 14
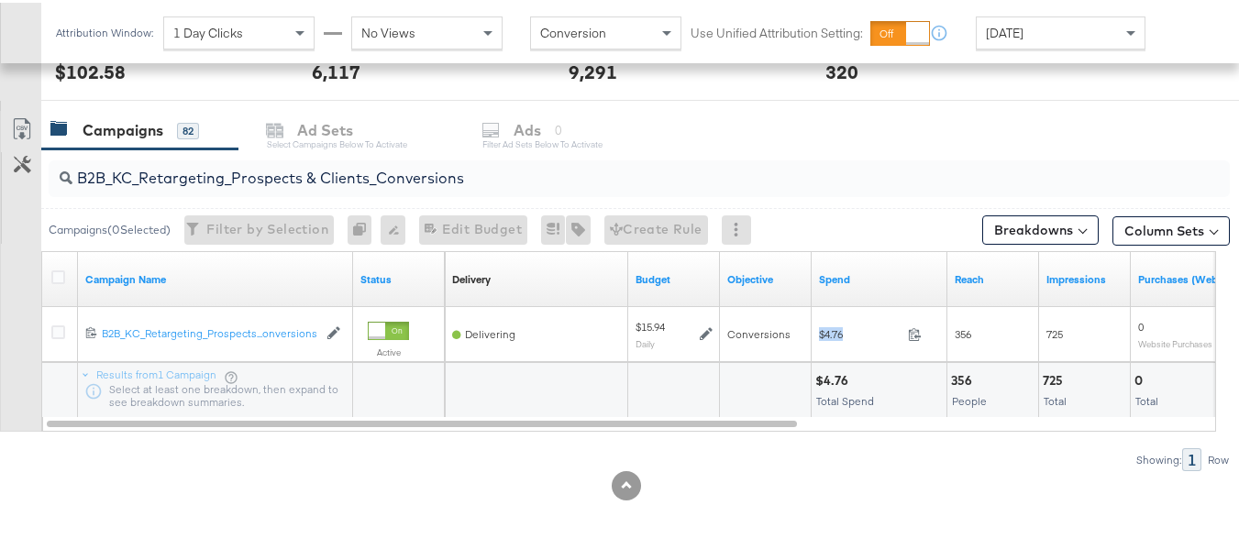
copy div "$4.76"
click at [443, 179] on input "B2B_KC_Retargeting_Prospects & Clients_Conversions" at bounding box center [598, 168] width 1053 height 36
paste input "C_LAND_KC_Pros_Sig"
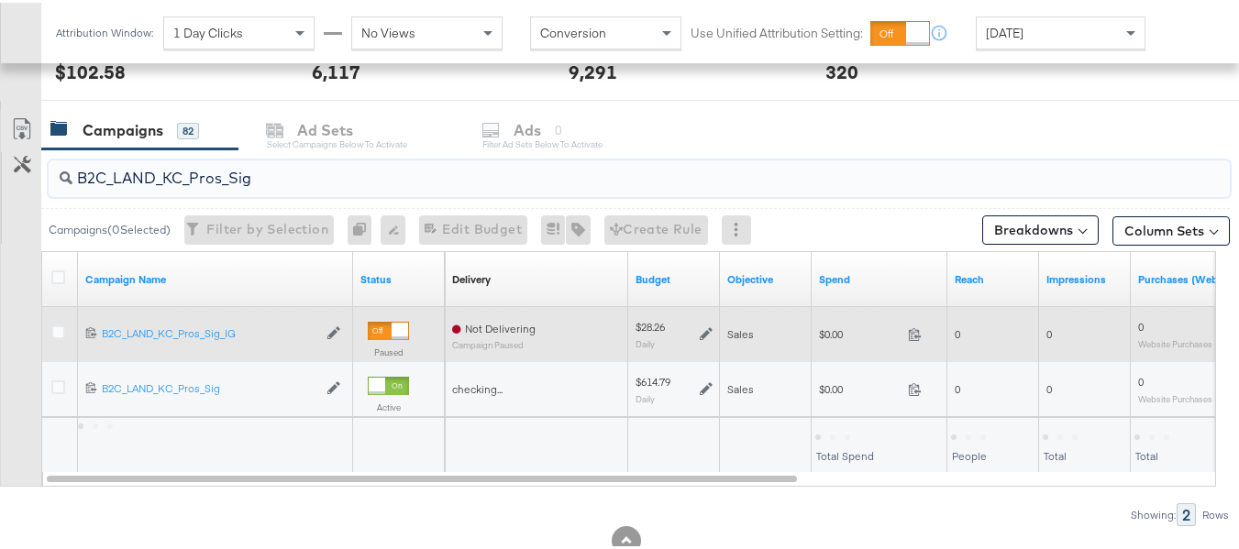
type input "B2C_LAND_KC_Pros_Sig"
click at [833, 338] on span "$0.00" at bounding box center [860, 332] width 82 height 14
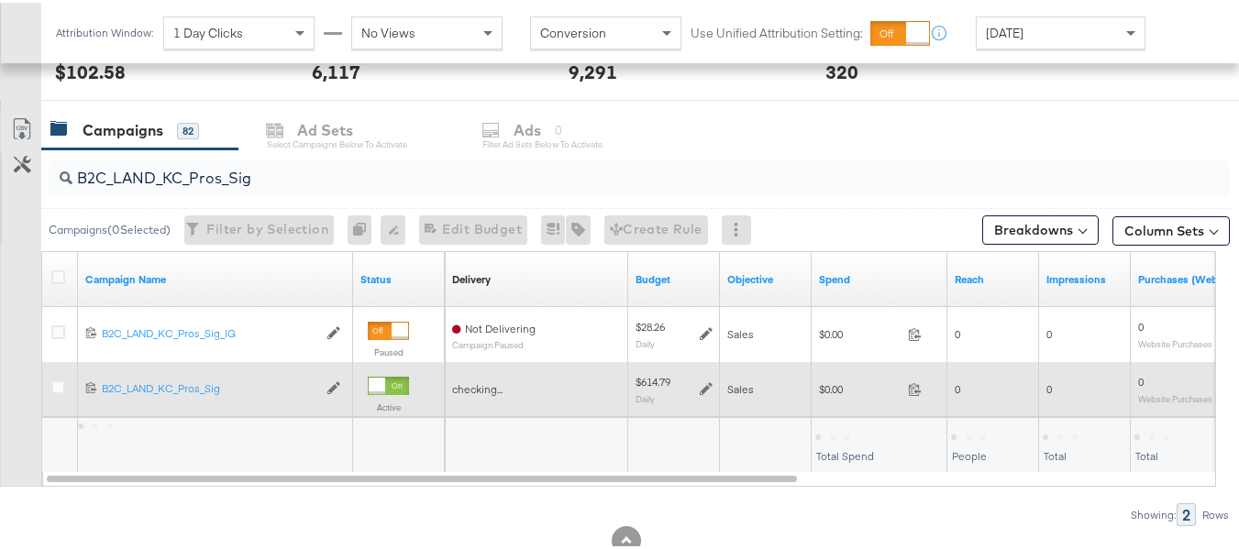
click at [833, 386] on span "$0.00" at bounding box center [860, 387] width 82 height 14
click at [829, 398] on div "$0.00 0" at bounding box center [880, 386] width 136 height 28
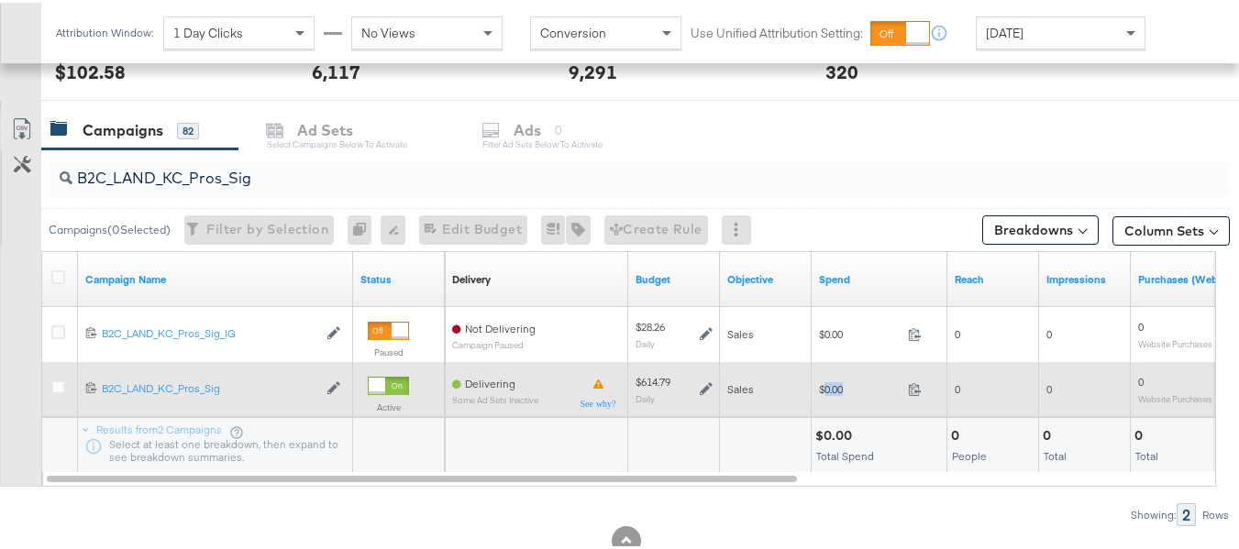
click at [829, 398] on div "$0.00 0" at bounding box center [880, 386] width 136 height 28
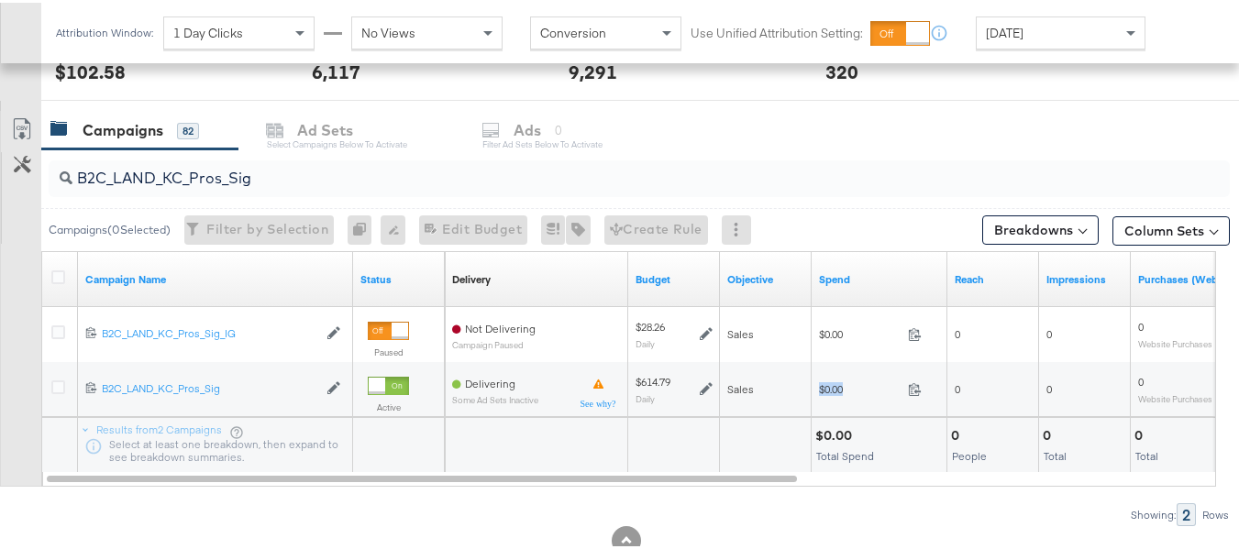
copy div "$0.00"
